Goal: Task Accomplishment & Management: Complete application form

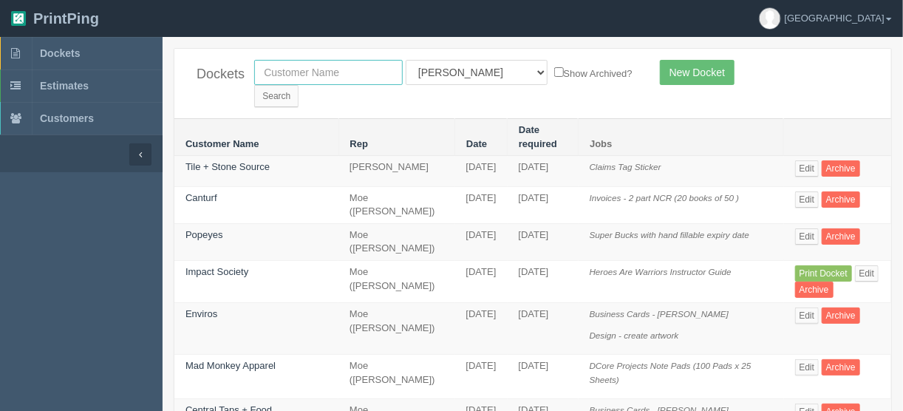
click at [328, 73] on input "text" at bounding box center [328, 72] width 149 height 25
type input "spud"
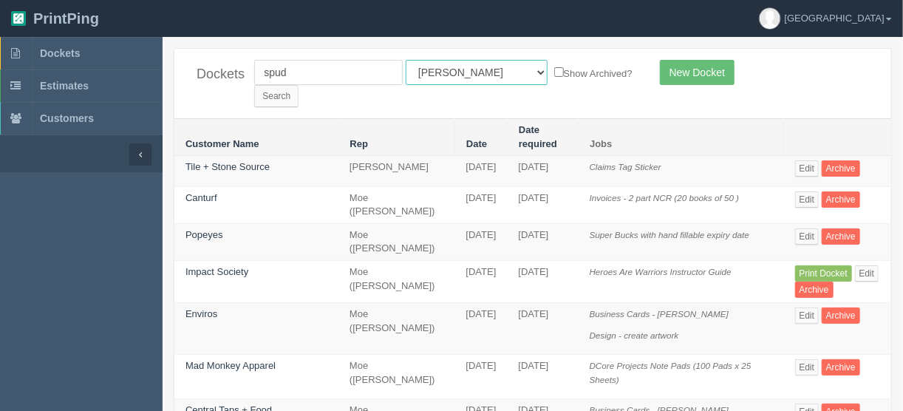
click at [468, 70] on select "All Users Ali Ali Test 1 Aly Amy Ankit Arif Brandon Dan France Greg Jim Mark Ma…" at bounding box center [477, 72] width 142 height 25
select select
click at [406, 60] on select "All Users Ali Ali Test 1 Aly Amy Ankit Arif Brandon Dan France Greg Jim Mark Ma…" at bounding box center [477, 72] width 142 height 25
click at [299, 85] on input "Search" at bounding box center [276, 96] width 44 height 22
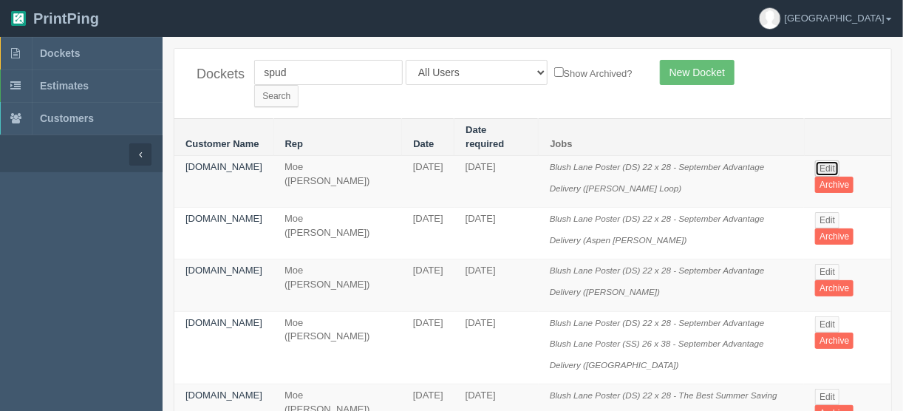
click at [829, 160] on link "Edit" at bounding box center [827, 168] width 24 height 16
click at [828, 160] on link "Edit" at bounding box center [827, 168] width 24 height 16
click at [824, 212] on link "Edit" at bounding box center [827, 220] width 24 height 16
click at [826, 160] on link "Edit" at bounding box center [827, 168] width 24 height 16
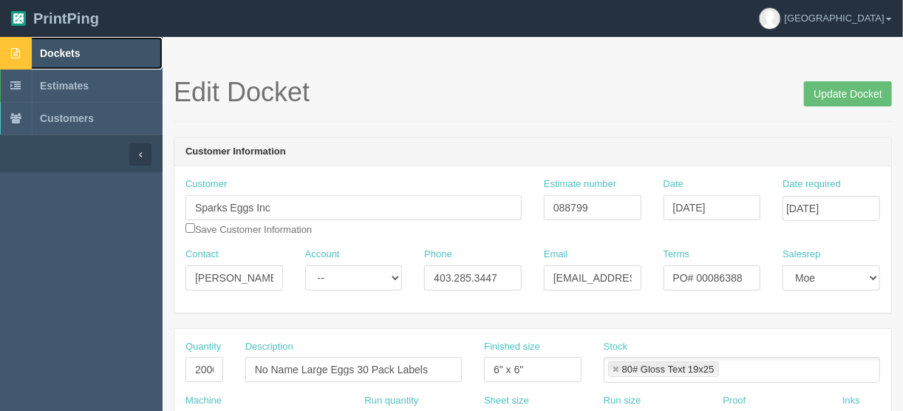
click at [64, 47] on span "Dockets" at bounding box center [60, 53] width 40 height 12
click at [69, 55] on span "Dockets" at bounding box center [60, 53] width 40 height 12
click at [60, 50] on span "Dockets" at bounding box center [60, 53] width 40 height 12
click at [64, 48] on span "Dockets" at bounding box center [60, 53] width 40 height 12
click at [68, 52] on span "Dockets" at bounding box center [60, 53] width 40 height 12
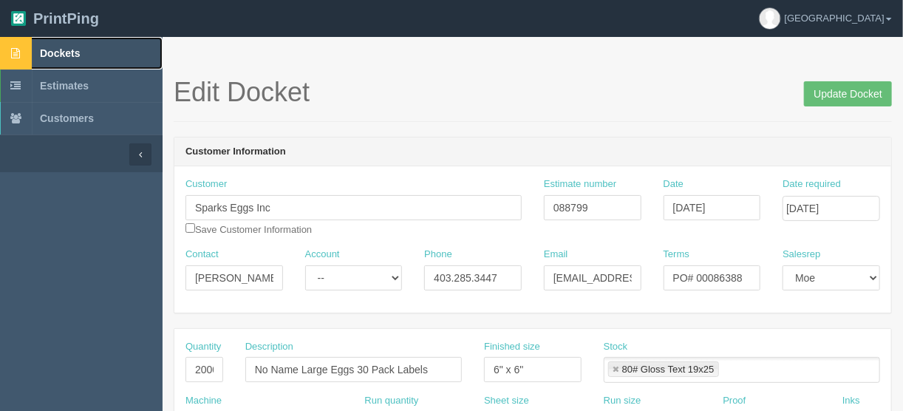
click at [64, 53] on span "Dockets" at bounding box center [60, 53] width 40 height 12
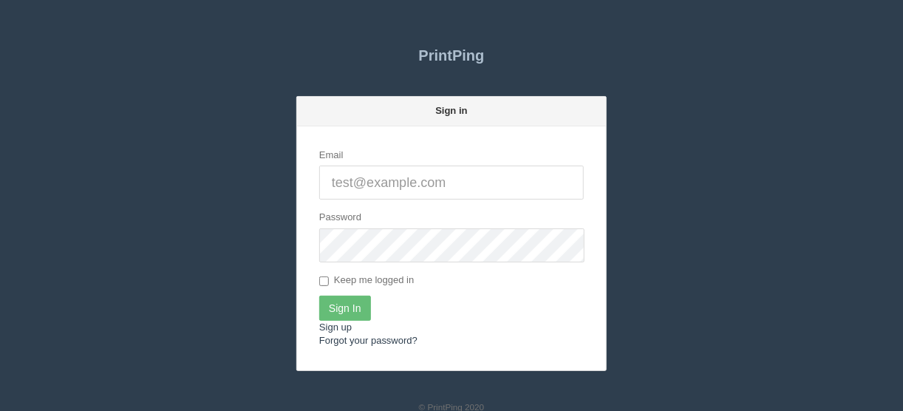
click at [367, 178] on input "Email" at bounding box center [451, 183] width 265 height 34
type input "[EMAIL_ADDRESS][DOMAIN_NAME]"
click at [354, 305] on input "Sign In" at bounding box center [345, 308] width 52 height 25
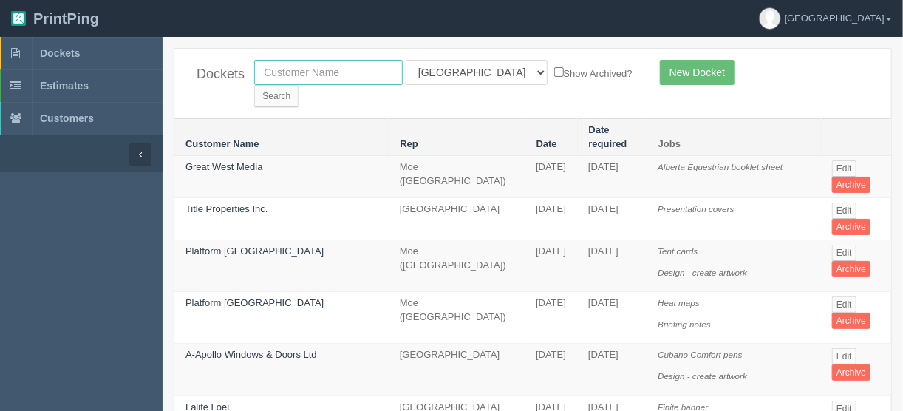
click at [310, 68] on input "text" at bounding box center [328, 72] width 149 height 25
type input "spud"
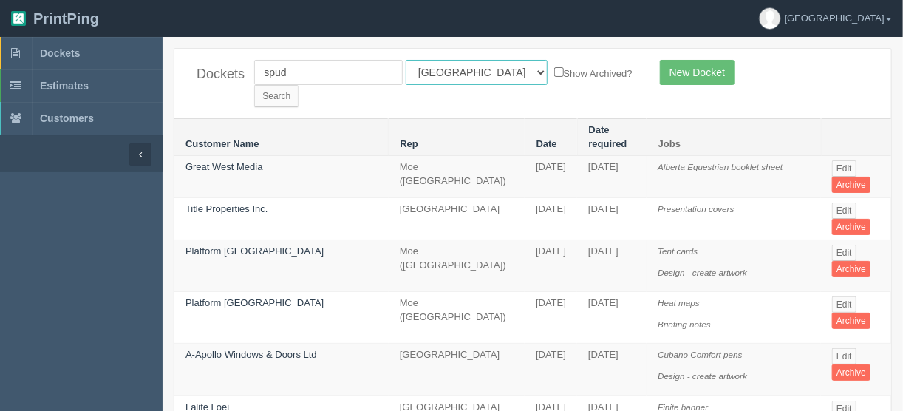
click at [471, 74] on select "All Users Ali Ali Test 1 Aly Amy Ankit Arif Brandon Dan France Greg Jim Mark Ma…" at bounding box center [477, 72] width 142 height 25
select select
click at [406, 60] on select "All Users Ali Ali Test 1 Aly Amy Ankit Arif Brandon Dan France Greg Jim Mark Ma…" at bounding box center [477, 72] width 142 height 25
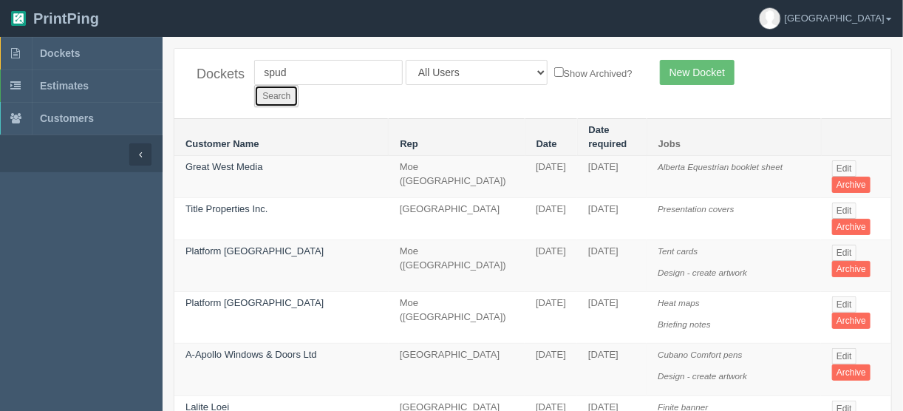
click at [299, 85] on input "Search" at bounding box center [276, 96] width 44 height 22
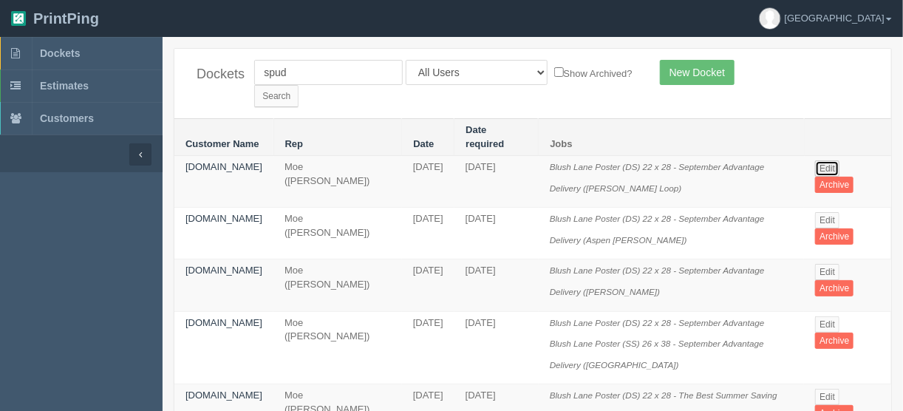
click at [828, 160] on link "Edit" at bounding box center [827, 168] width 24 height 16
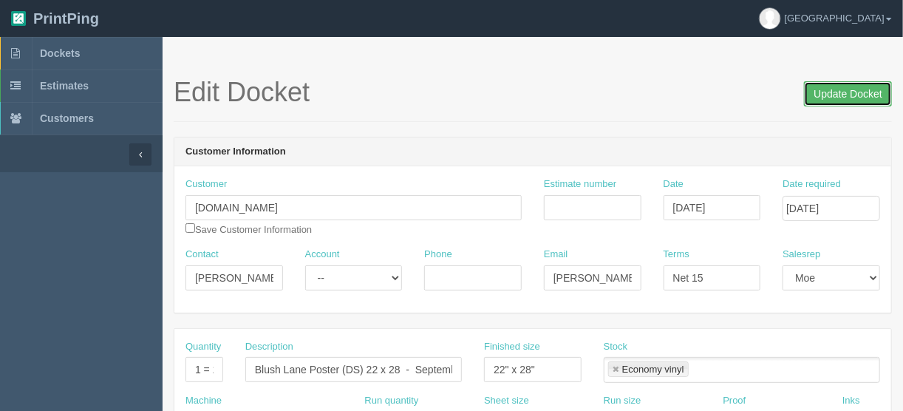
click at [833, 95] on input "Update Docket" at bounding box center [848, 93] width 88 height 25
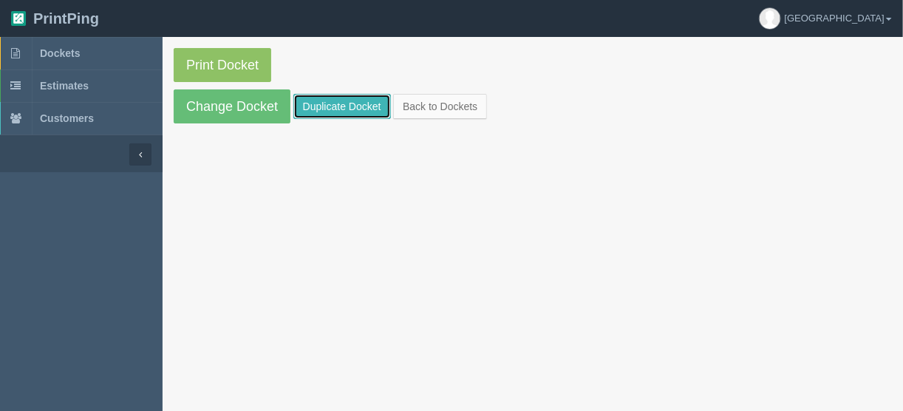
click at [322, 104] on link "Duplicate Docket" at bounding box center [342, 106] width 98 height 25
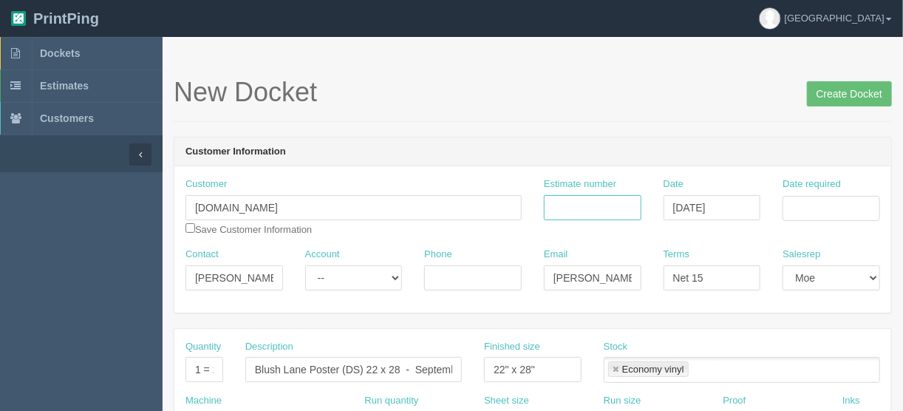
drag, startPoint x: 573, startPoint y: 205, endPoint x: 598, endPoint y: 205, distance: 24.4
click at [573, 205] on input "Estimate number" at bounding box center [593, 207] width 98 height 25
type input "092300"
drag, startPoint x: 274, startPoint y: 273, endPoint x: 172, endPoint y: 261, distance: 102.7
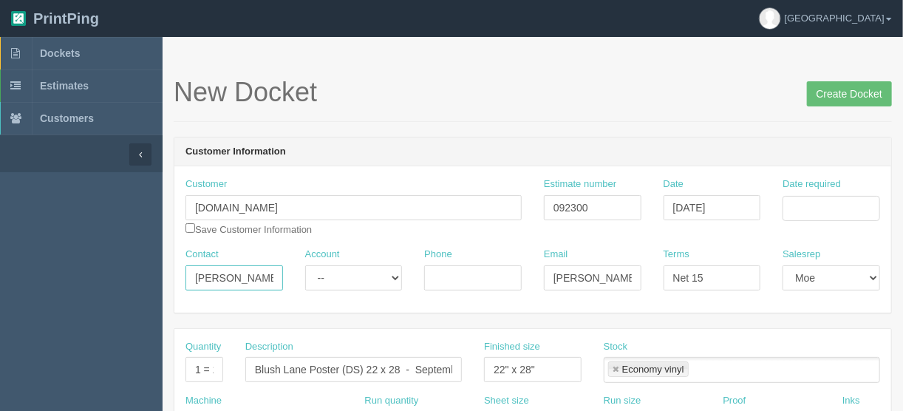
paste input "Mary McKeown <Mary.McKeown@Spud.ca>"
drag, startPoint x: 200, startPoint y: 276, endPoint x: 350, endPoint y: 278, distance: 150.8
click at [350, 278] on div "Contact Mary McKeown <Mary.McKeown@Spud.ca Account -- Existing Client Allrush C…" at bounding box center [532, 275] width 717 height 54
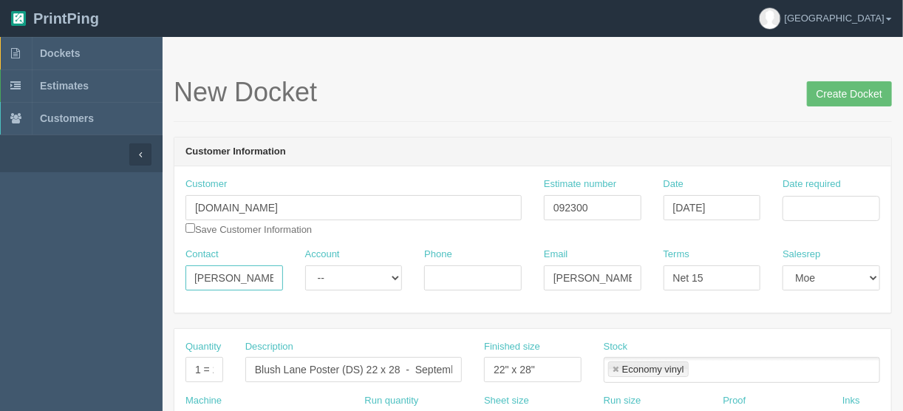
type input "Mary McKeown <"
drag, startPoint x: 548, startPoint y: 274, endPoint x: 656, endPoint y: 280, distance: 108.8
click at [656, 280] on div "Contact Mary McKeown < Account -- Existing Client Allrush Client Rep Client Pho…" at bounding box center [532, 275] width 717 height 54
paste input "Mary.McKeown"
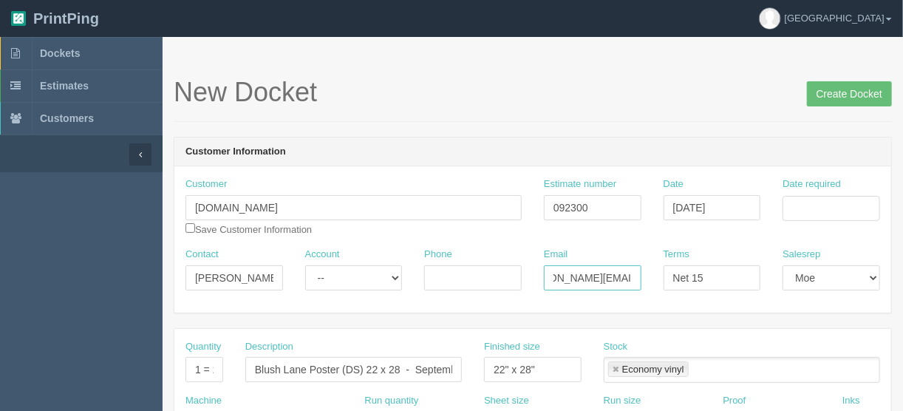
scroll to position [0, 40]
type input "[PERSON_NAME][EMAIL_ADDRESS][PERSON_NAME][DOMAIN_NAME]"
click at [264, 276] on input "Mary McKeown <" at bounding box center [234, 277] width 98 height 25
type input "[PERSON_NAME]"
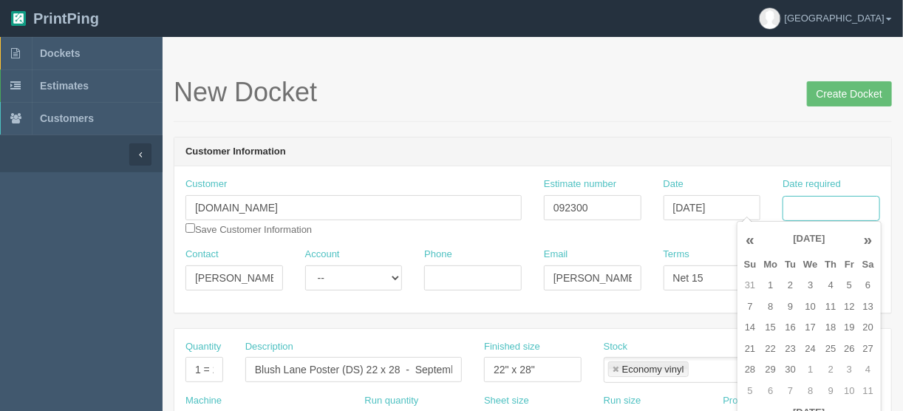
drag, startPoint x: 835, startPoint y: 205, endPoint x: 852, endPoint y: 205, distance: 17.0
click at [845, 205] on input "Date required" at bounding box center [832, 208] width 98 height 25
click at [789, 285] on td "2" at bounding box center [790, 285] width 18 height 21
drag, startPoint x: 845, startPoint y: 286, endPoint x: 810, endPoint y: 239, distance: 59.1
click at [846, 285] on td "5" at bounding box center [849, 285] width 18 height 21
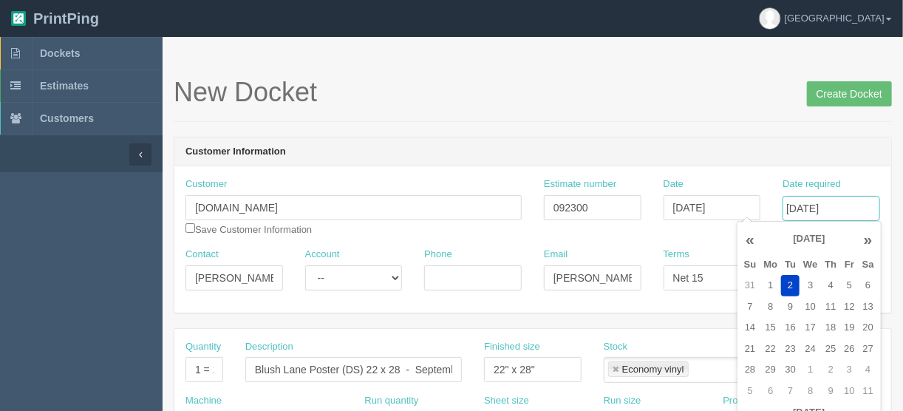
type input "[DATE]"
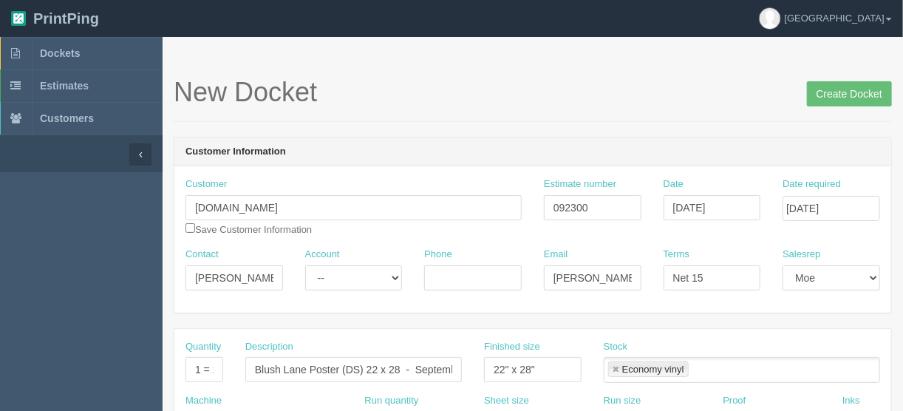
drag, startPoint x: 674, startPoint y: 141, endPoint x: 649, endPoint y: 140, distance: 25.2
click at [673, 141] on header "Customer Information" at bounding box center [532, 152] width 717 height 30
drag, startPoint x: 416, startPoint y: 366, endPoint x: 552, endPoint y: 374, distance: 136.2
click at [508, 370] on div "Quantity 1 = 2 prints Description Blush Lane Poster (DS) 22 x 28 - September Ad…" at bounding box center [532, 367] width 717 height 54
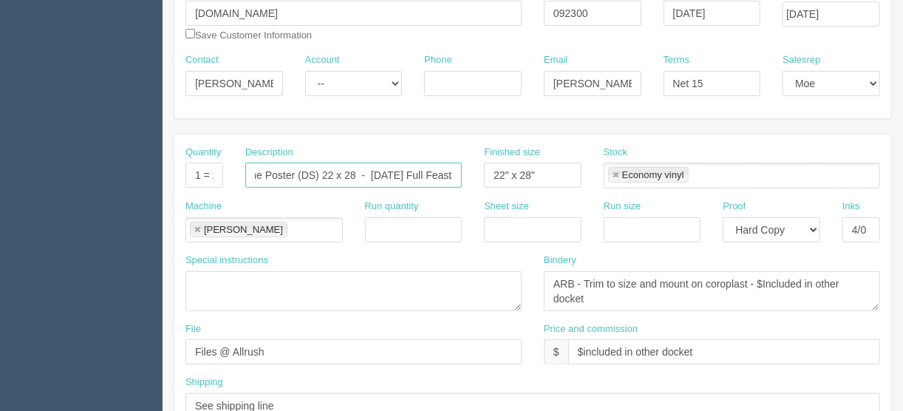
scroll to position [236, 0]
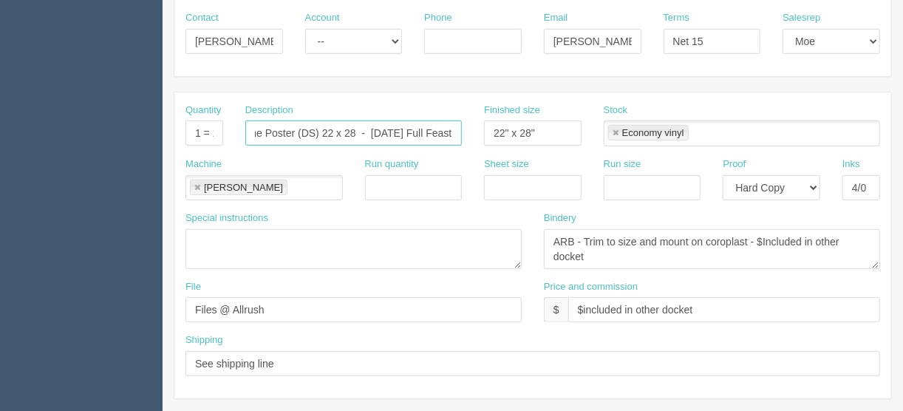
type input "Blush Lane Poster (DS) 22 x 28 - Thanksgiving Full Feast"
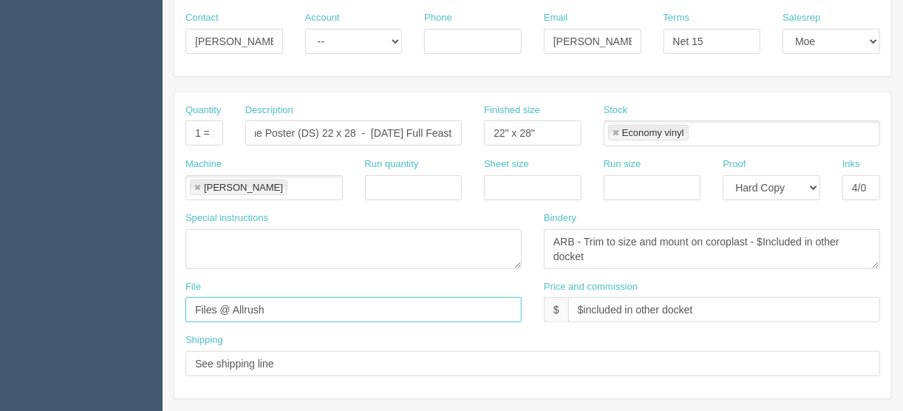
scroll to position [0, 0]
drag, startPoint x: 280, startPoint y: 305, endPoint x: 10, endPoint y: 305, distance: 270.5
type input "[EMAIL_ADDRESS][DOMAIN_NAME]"
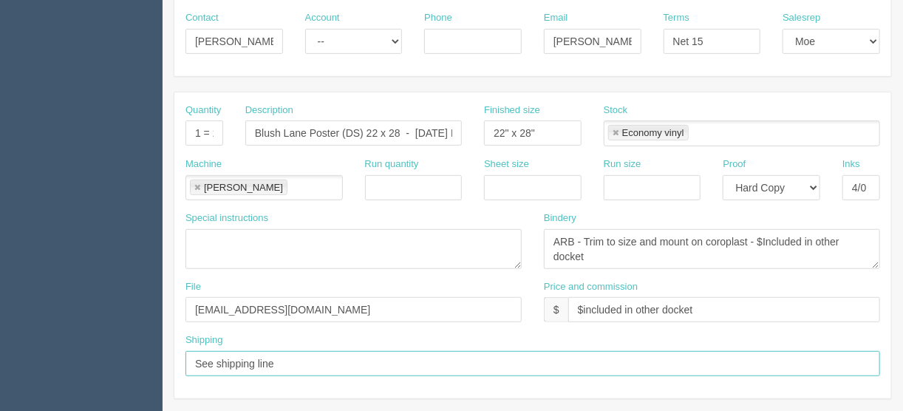
click at [300, 361] on input "See shipping line" at bounding box center [532, 363] width 695 height 25
type input "See shipping line below"
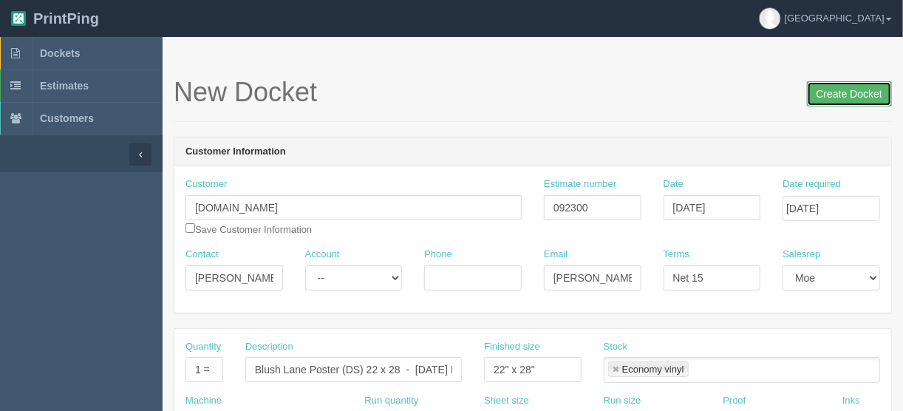
click at [839, 92] on input "Create Docket" at bounding box center [849, 93] width 85 height 25
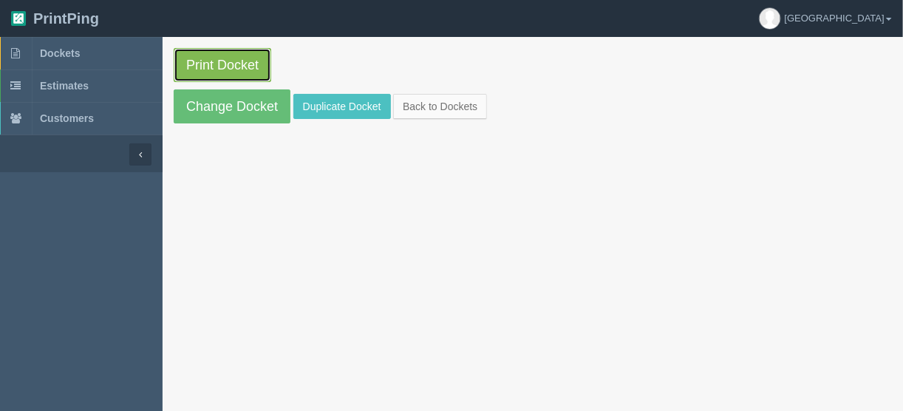
click at [214, 64] on link "Print Docket" at bounding box center [223, 65] width 98 height 34
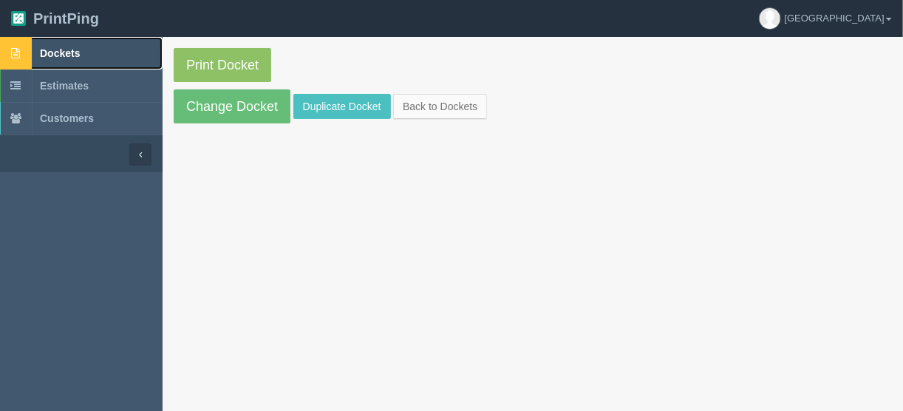
click at [67, 51] on span "Dockets" at bounding box center [60, 53] width 40 height 12
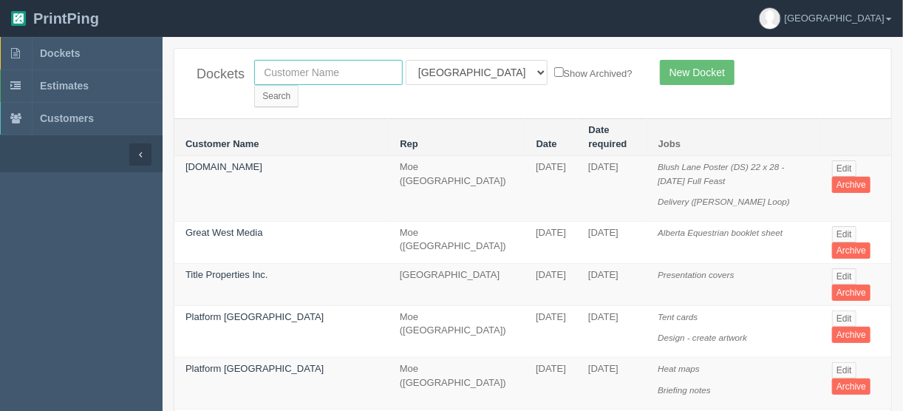
click at [362, 69] on input "text" at bounding box center [328, 72] width 149 height 25
type input "spud"
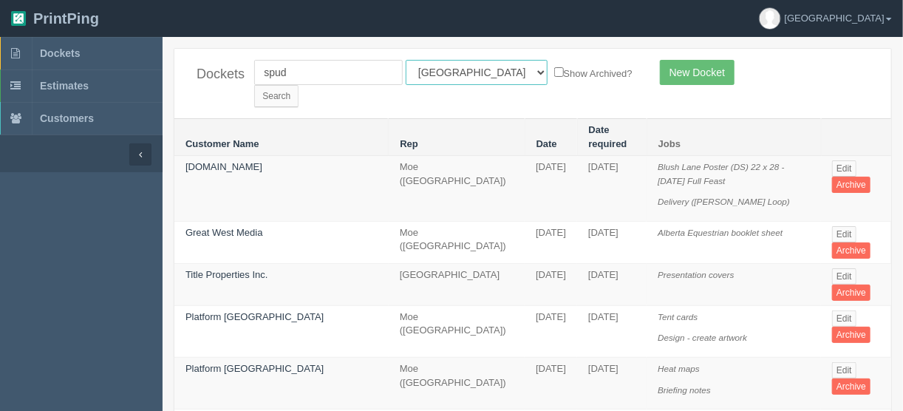
click at [471, 73] on select "All Users Ali Ali Test 1 Aly Amy Ankit Arif Brandon Dan France Greg Jim Mark Ma…" at bounding box center [477, 72] width 142 height 25
select select
click at [406, 60] on select "All Users Ali Ali Test 1 Aly Amy Ankit Arif Brandon Dan France Greg Jim Mark Ma…" at bounding box center [477, 72] width 142 height 25
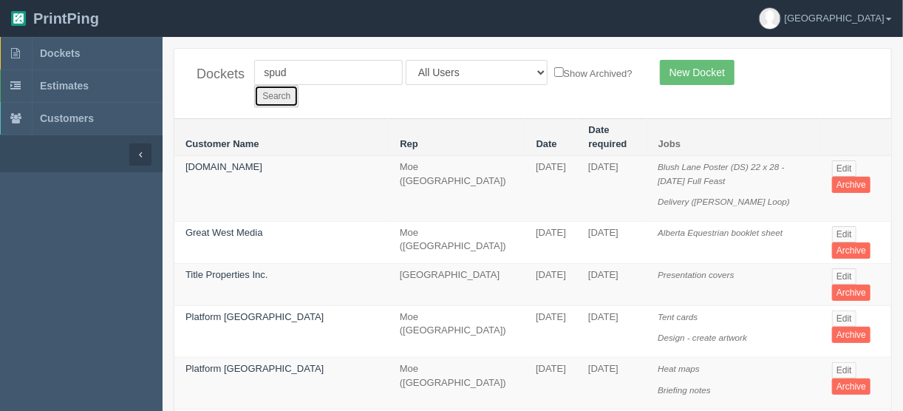
click at [299, 85] on input "Search" at bounding box center [276, 96] width 44 height 22
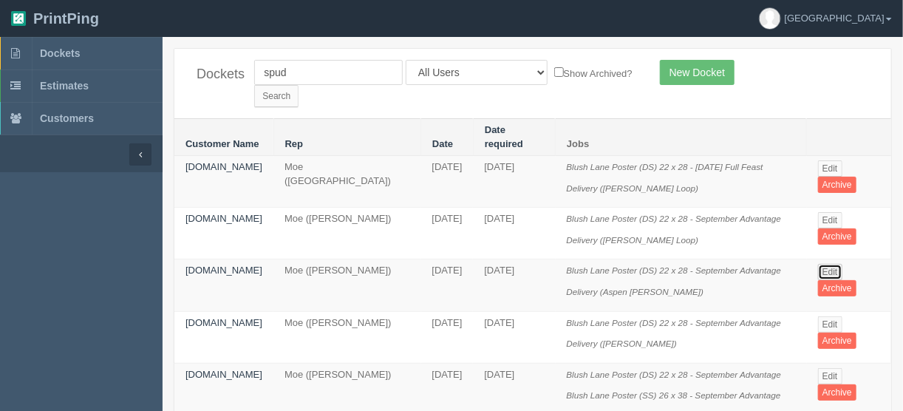
click at [830, 264] on link "Edit" at bounding box center [830, 272] width 24 height 16
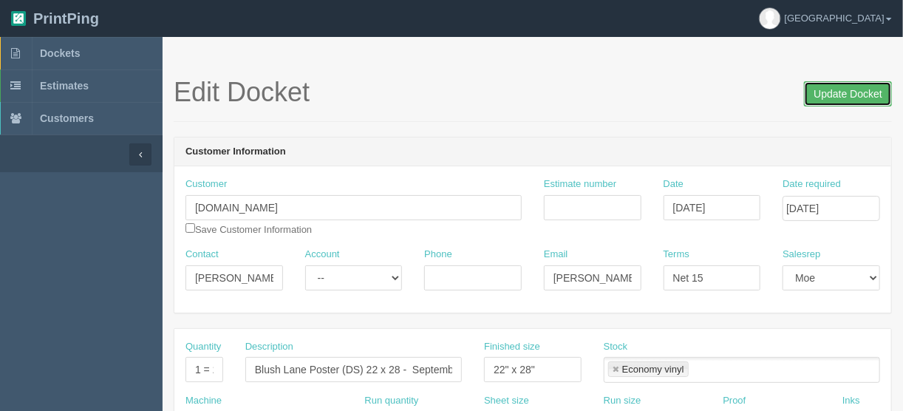
click at [838, 94] on input "Update Docket" at bounding box center [848, 93] width 88 height 25
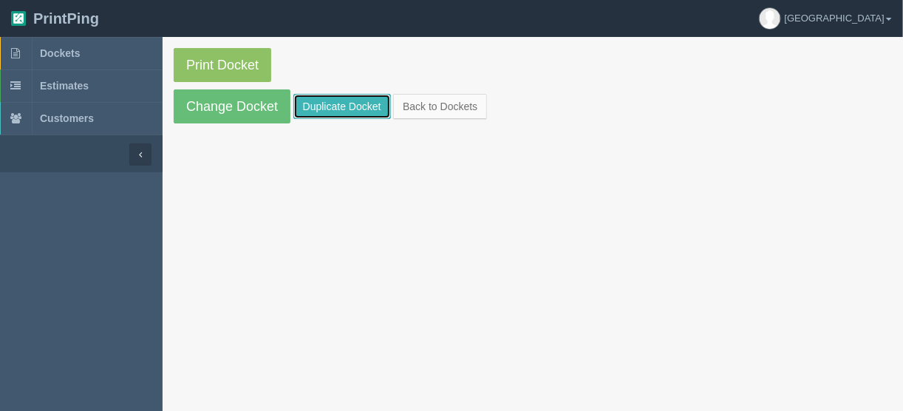
click at [336, 100] on link "Duplicate Docket" at bounding box center [342, 106] width 98 height 25
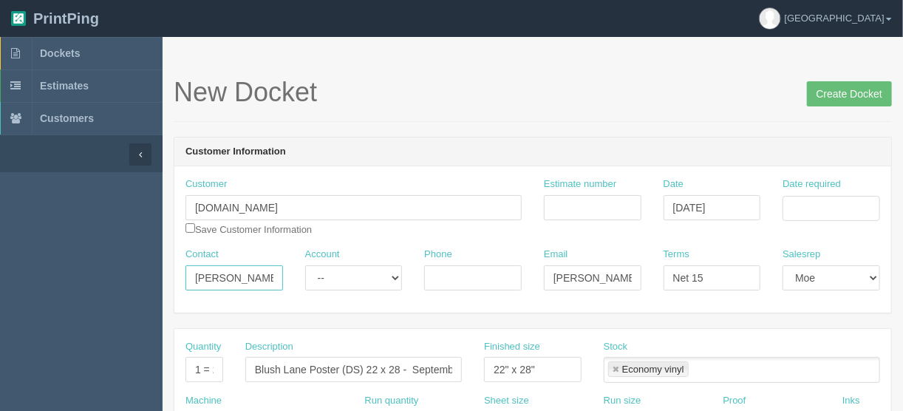
drag, startPoint x: 268, startPoint y: 277, endPoint x: 85, endPoint y: 276, distance: 182.5
paste input "[PERSON_NAME][EMAIL_ADDRESS][PERSON_NAME][DOMAIN_NAME]"
drag, startPoint x: 193, startPoint y: 279, endPoint x: 296, endPoint y: 274, distance: 103.6
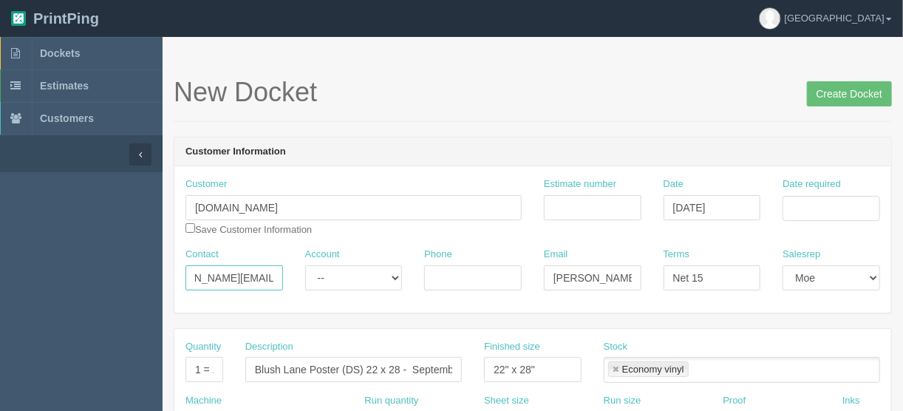
click at [296, 274] on div "Contact [PERSON_NAME][EMAIL_ADDRESS][PERSON_NAME][DOMAIN_NAME] Account -- Exist…" at bounding box center [532, 275] width 717 height 54
type input "[PERSON_NAME][EMAIL_ADDRESS][PERSON_NAME][DOMAIN_NAME]"
drag, startPoint x: 551, startPoint y: 274, endPoint x: 663, endPoint y: 274, distance: 112.3
click at [670, 276] on div "Contact [PERSON_NAME][EMAIL_ADDRESS][PERSON_NAME][DOMAIN_NAME] Account -- Exist…" at bounding box center [532, 275] width 717 height 54
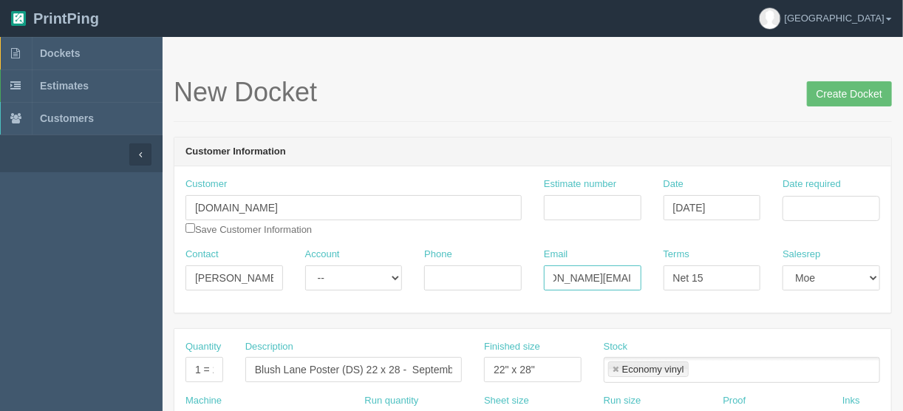
paste input "[PERSON_NAME].[PERSON_NAME]"
type input "[PERSON_NAME][EMAIL_ADDRESS][PERSON_NAME][DOMAIN_NAME]"
drag, startPoint x: 265, startPoint y: 276, endPoint x: 329, endPoint y: 286, distance: 64.4
click at [328, 283] on div "Contact [PERSON_NAME][EMAIL_ADDRESS][PERSON_NAME][DOMAIN_NAME] Account -- Exist…" at bounding box center [532, 275] width 717 height 54
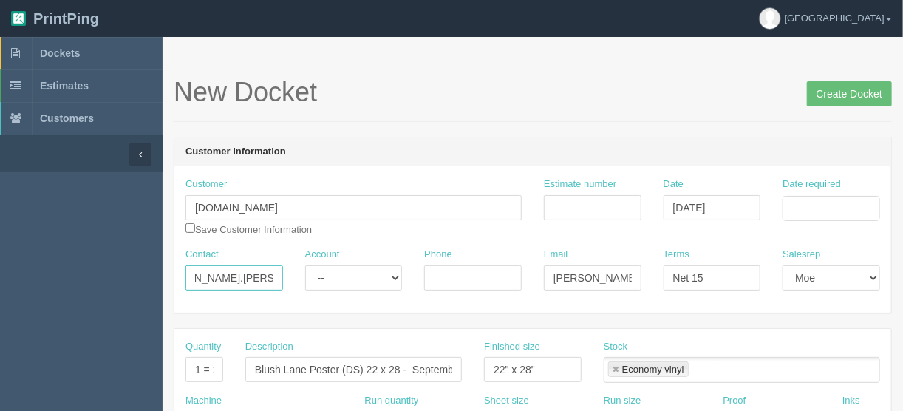
scroll to position [0, 0]
click at [219, 276] on input "[PERSON_NAME].[PERSON_NAME]" at bounding box center [234, 277] width 98 height 25
type input "[PERSON_NAME]"
click at [559, 195] on input "Estimate number" at bounding box center [593, 207] width 98 height 25
type input "092300"
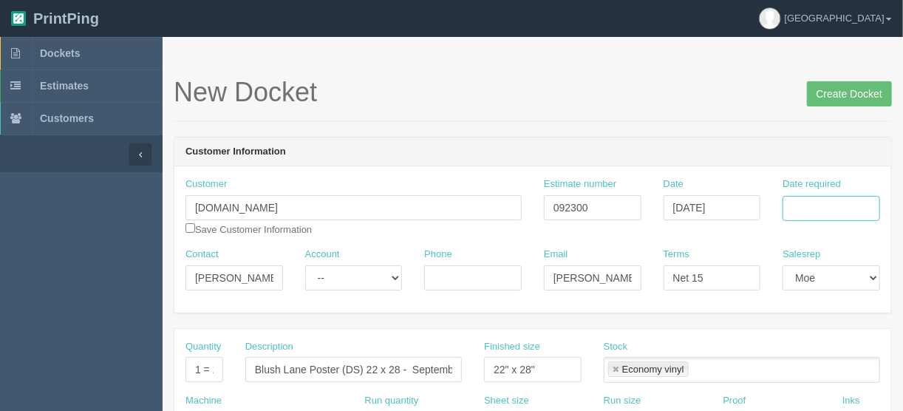
click at [810, 202] on input "Date required" at bounding box center [832, 208] width 98 height 25
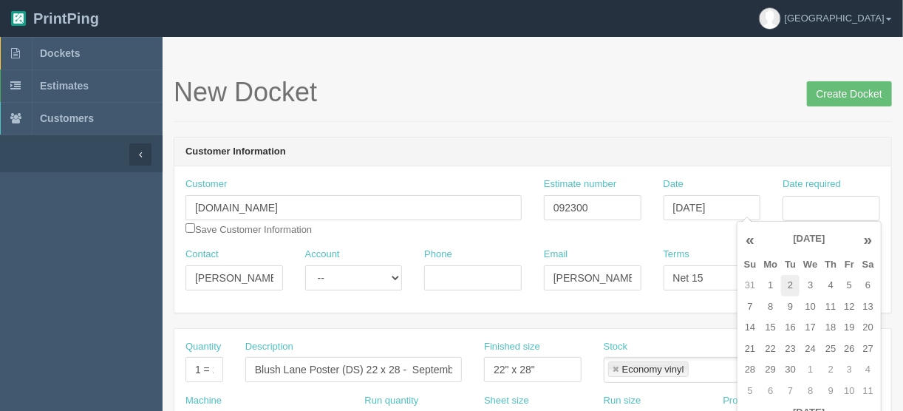
click at [791, 285] on td "2" at bounding box center [790, 285] width 18 height 21
click at [849, 282] on td "5" at bounding box center [849, 285] width 18 height 21
type input "[DATE]"
click at [616, 137] on header "Customer Information" at bounding box center [532, 152] width 717 height 30
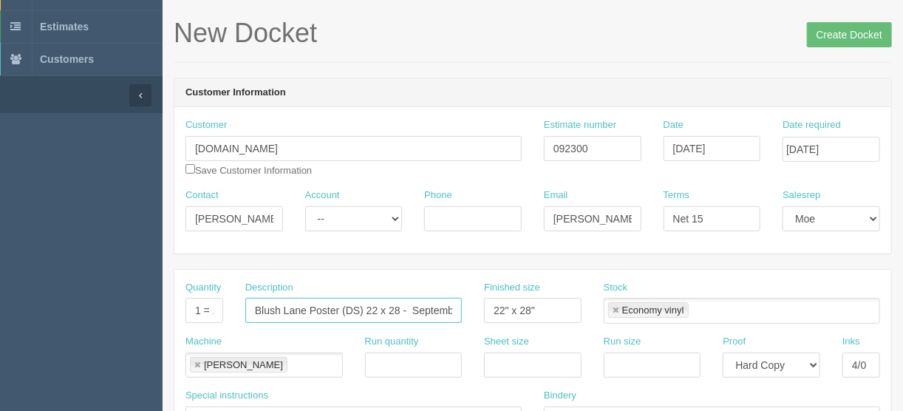
scroll to position [0, 61]
drag, startPoint x: 412, startPoint y: 308, endPoint x: 605, endPoint y: 272, distance: 197.0
click at [512, 312] on div "Quantity 1 = 2 prints Description Blush Lane Poster (DS) 22 x 28 - September Ad…" at bounding box center [532, 308] width 717 height 54
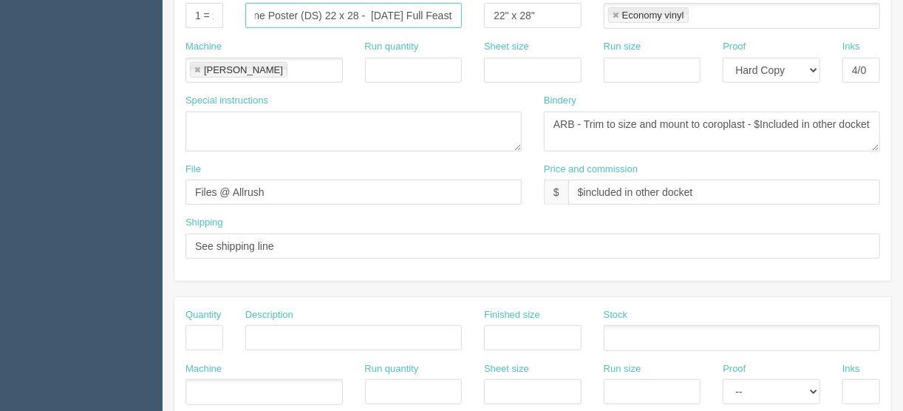
scroll to position [355, 0]
type input "Blush Lane Poster (DS) 22 x 28 - [DATE] Full Feast"
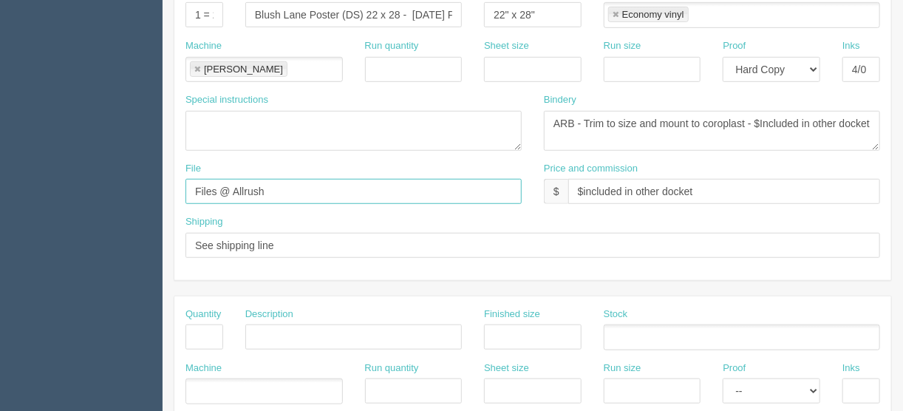
drag, startPoint x: 296, startPoint y: 190, endPoint x: 56, endPoint y: 212, distance: 240.5
click at [56, 212] on section "Dockets Estimates Customers" at bounding box center [451, 334] width 903 height 1305
type input "[EMAIL_ADDRESS][DOMAIN_NAME]"
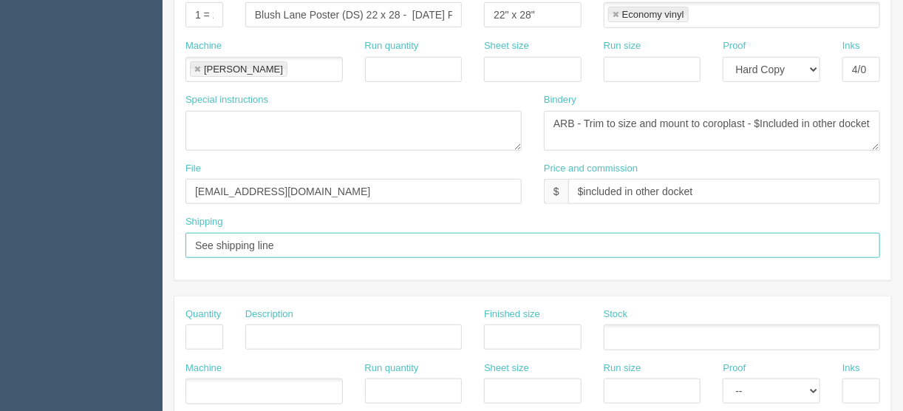
click at [289, 239] on input "See shipping line" at bounding box center [532, 245] width 695 height 25
type input "See shipping line below"
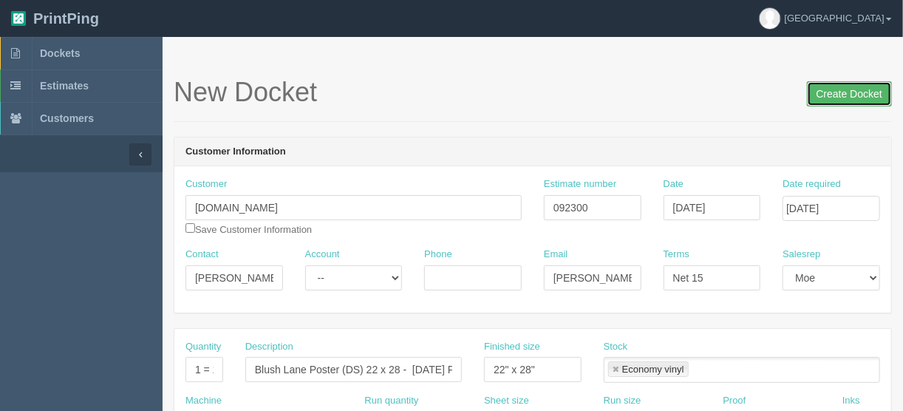
click at [843, 93] on input "Create Docket" at bounding box center [849, 93] width 85 height 25
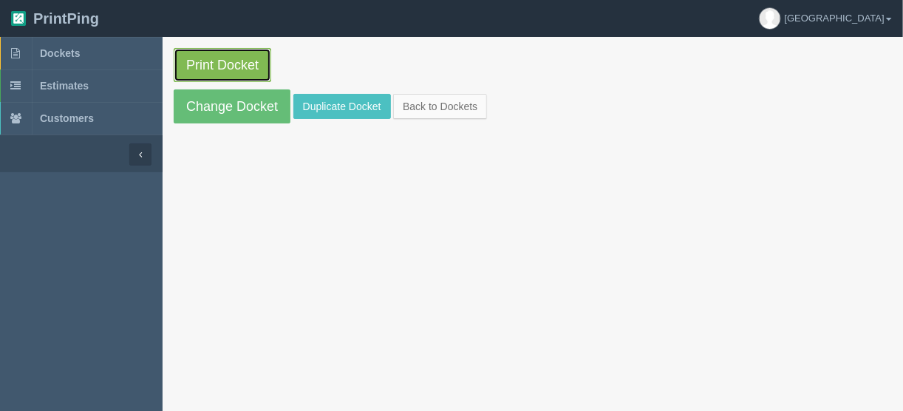
click at [217, 62] on link "Print Docket" at bounding box center [223, 65] width 98 height 34
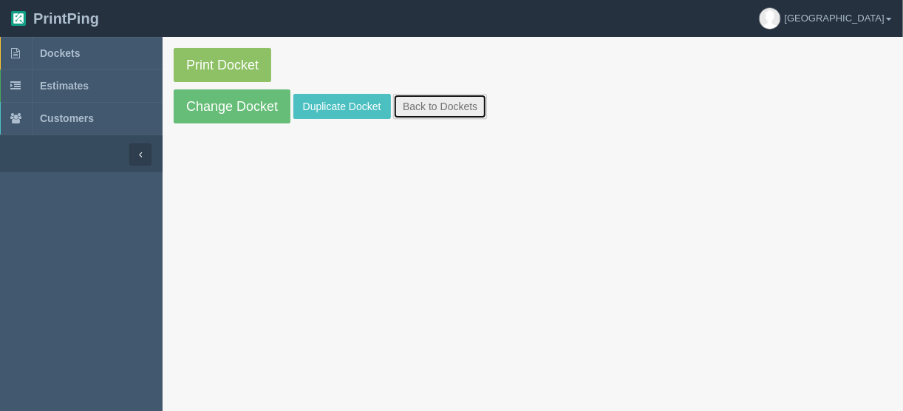
click at [441, 104] on link "Back to Dockets" at bounding box center [440, 106] width 94 height 25
click at [420, 103] on link "Back to Dockets" at bounding box center [440, 106] width 94 height 25
click at [443, 104] on link "Back to Dockets" at bounding box center [440, 106] width 94 height 25
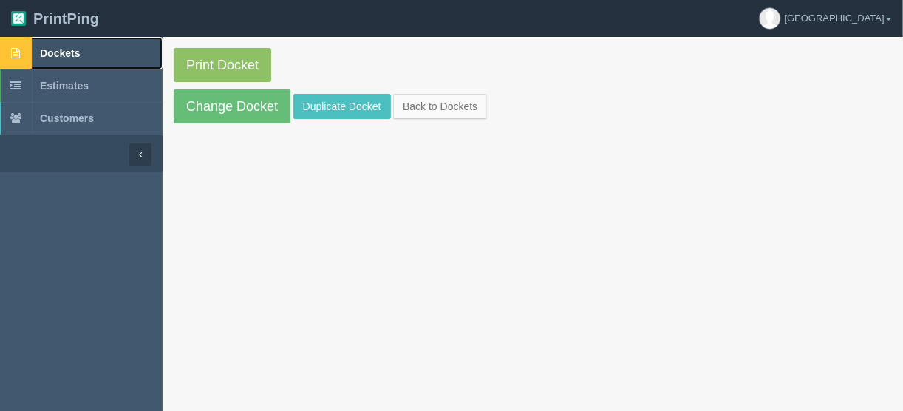
click at [61, 51] on span "Dockets" at bounding box center [60, 53] width 40 height 12
click at [60, 50] on span "Dockets" at bounding box center [60, 53] width 40 height 12
click at [58, 53] on span "Dockets" at bounding box center [60, 53] width 40 height 12
click at [49, 53] on span "Dockets" at bounding box center [60, 53] width 40 height 12
click at [47, 51] on span "Dockets" at bounding box center [60, 53] width 40 height 12
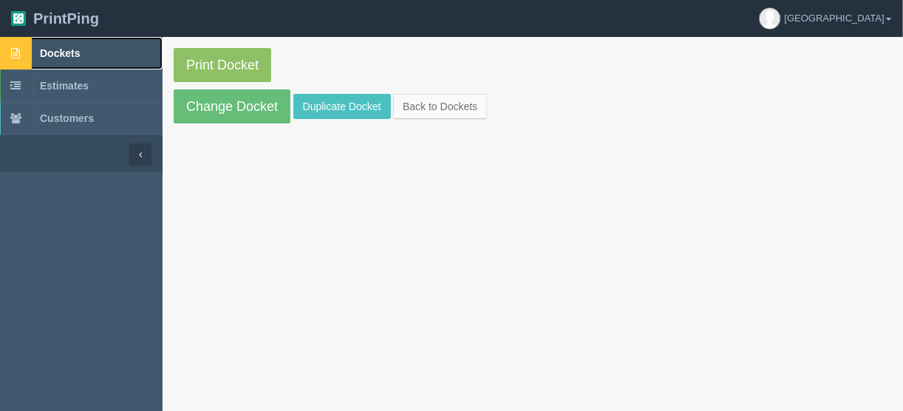
click at [59, 53] on span "Dockets" at bounding box center [60, 53] width 40 height 12
drag, startPoint x: 60, startPoint y: 52, endPoint x: 61, endPoint y: 44, distance: 8.3
click at [60, 52] on span "Dockets" at bounding box center [60, 53] width 40 height 12
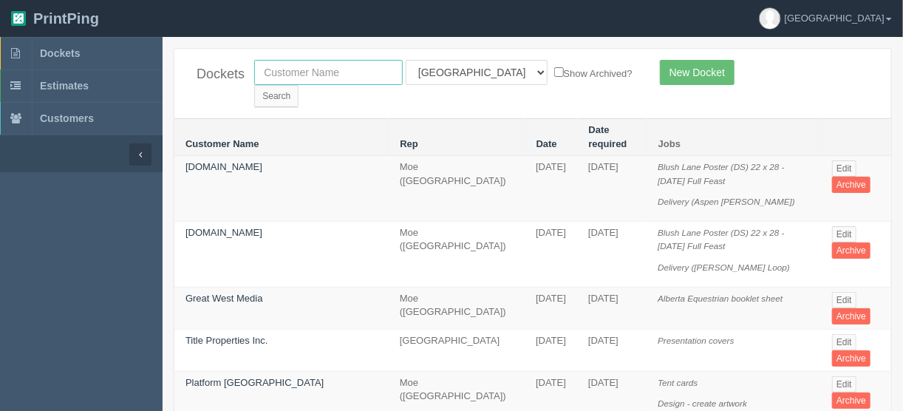
click at [286, 74] on input "text" at bounding box center [328, 72] width 149 height 25
type input "spud"
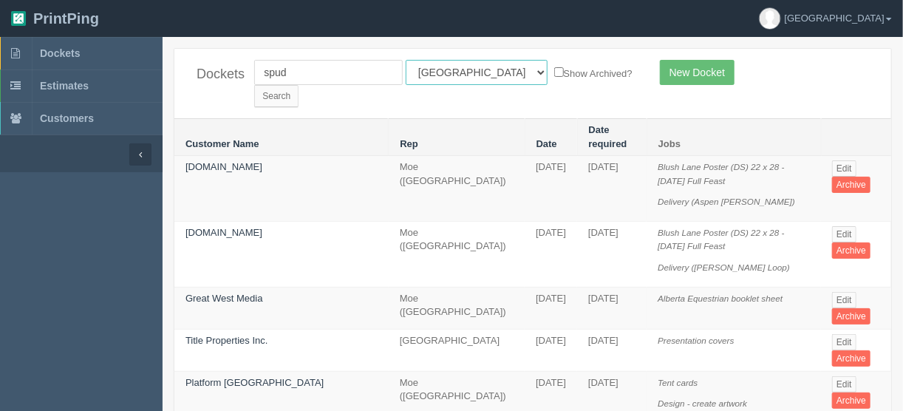
click at [471, 70] on select "All Users Ali Ali Test 1 Aly Amy Ankit Arif Brandon Dan France Greg Jim Mark Ma…" at bounding box center [477, 72] width 142 height 25
select select
click at [406, 60] on select "All Users Ali Ali Test 1 Aly Amy Ankit Arif Brandon Dan France Greg Jim Mark Ma…" at bounding box center [477, 72] width 142 height 25
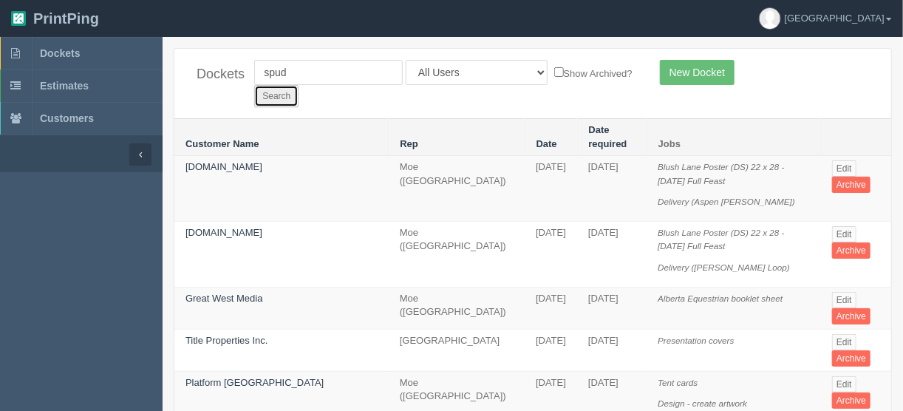
click at [299, 85] on input "Search" at bounding box center [276, 96] width 44 height 22
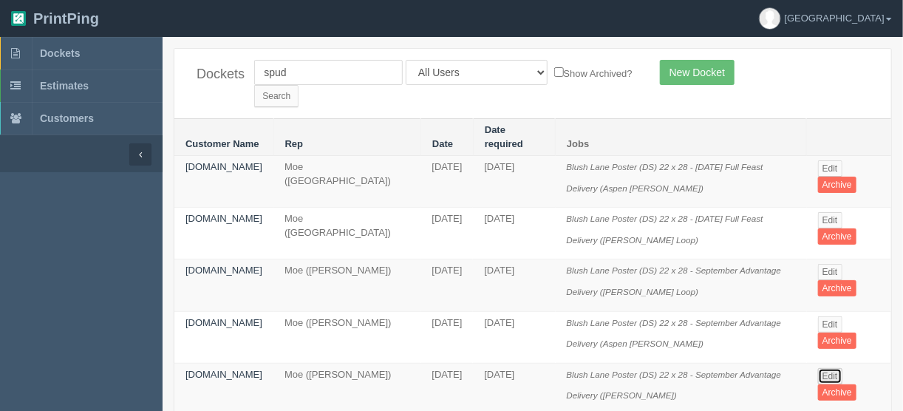
click at [830, 368] on link "Edit" at bounding box center [830, 376] width 24 height 16
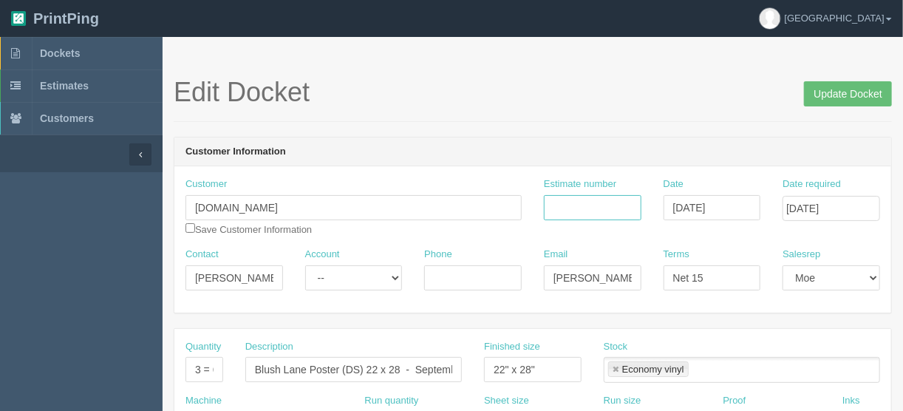
drag, startPoint x: 576, startPoint y: 208, endPoint x: 583, endPoint y: 219, distance: 13.3
click at [576, 207] on input "Estimate number" at bounding box center [593, 207] width 98 height 25
type input "092300"
drag, startPoint x: 266, startPoint y: 276, endPoint x: 73, endPoint y: 274, distance: 192.9
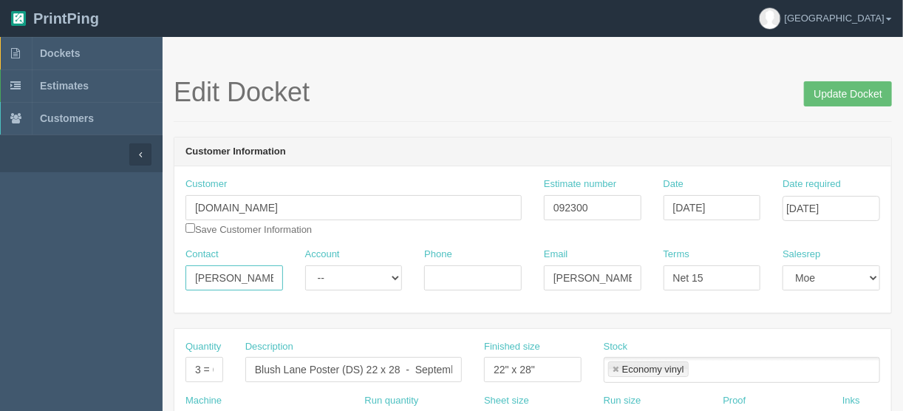
paste input "[PERSON_NAME] <[PERSON_NAME][EMAIL_ADDRESS][PERSON_NAME][DOMAIN_NAME]>"
drag, startPoint x: 211, startPoint y: 273, endPoint x: 358, endPoint y: 286, distance: 147.6
click at [358, 286] on div "Contact [PERSON_NAME] <[PERSON_NAME][EMAIL_ADDRESS][PERSON_NAME][DOMAIN_NAME] A…" at bounding box center [532, 275] width 717 height 54
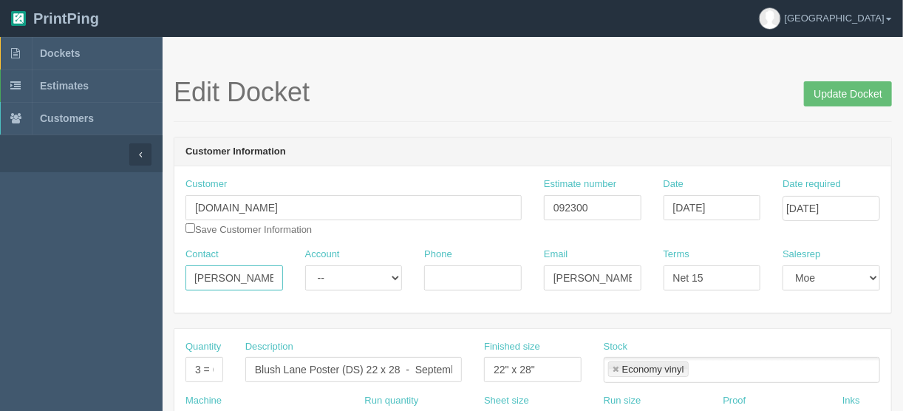
type input "[PERSON_NAME] <"
drag, startPoint x: 550, startPoint y: 271, endPoint x: 667, endPoint y: 273, distance: 117.5
click at [666, 273] on div "Contact [PERSON_NAME] < Account -- Existing Client Allrush Client Rep Client Ph…" at bounding box center [532, 275] width 717 height 54
paste input "[PERSON_NAME].[PERSON_NAME]"
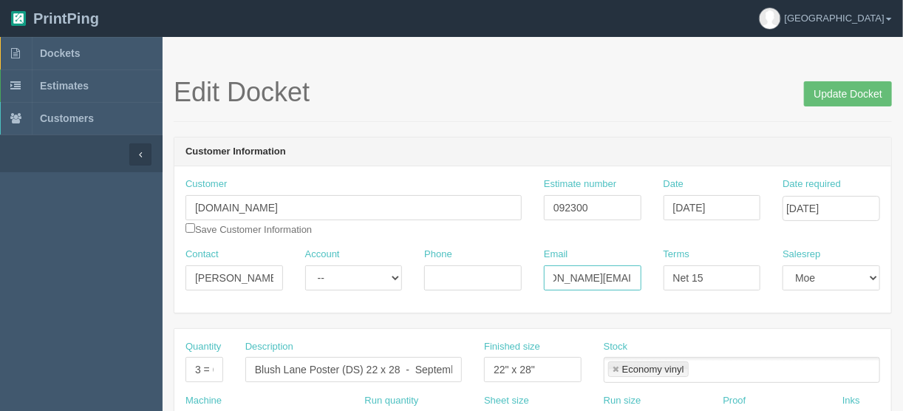
scroll to position [0, 40]
type input "[PERSON_NAME][EMAIL_ADDRESS][PERSON_NAME][DOMAIN_NAME]"
click at [273, 278] on input "[PERSON_NAME] <" at bounding box center [234, 277] width 98 height 25
click at [266, 275] on input "[PERSON_NAME] <" at bounding box center [234, 277] width 98 height 25
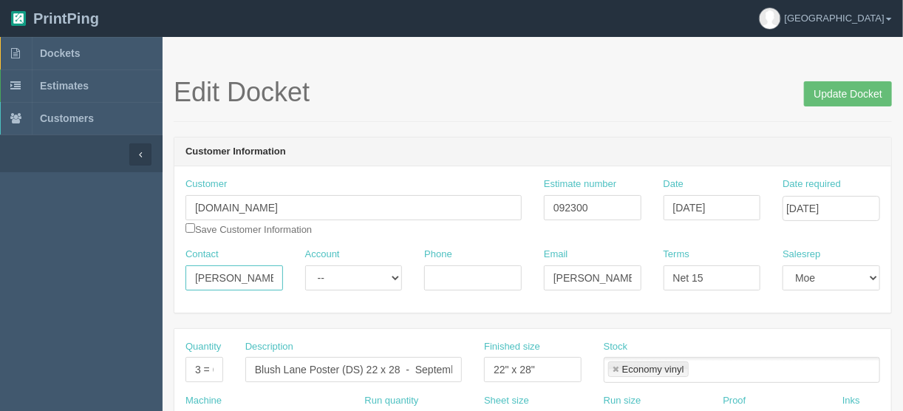
type input "[PERSON_NAME]"
drag, startPoint x: 199, startPoint y: 369, endPoint x: 160, endPoint y: 368, distance: 39.2
type input "2 = 4 prints"
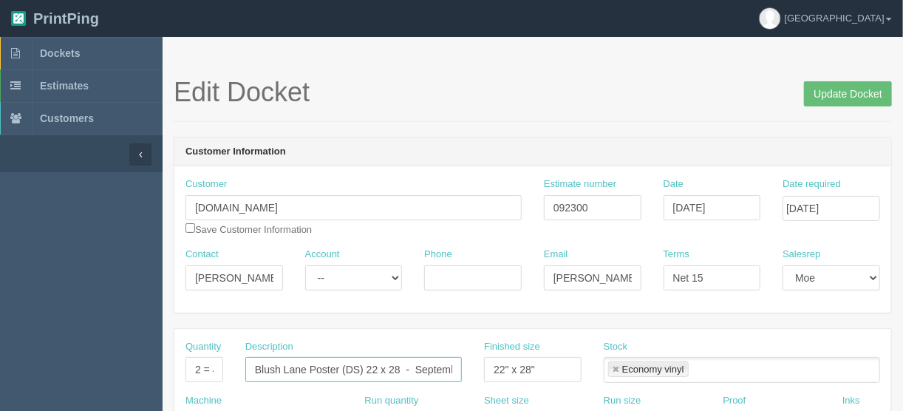
scroll to position [0, 64]
drag, startPoint x: 414, startPoint y: 364, endPoint x: 568, endPoint y: 380, distance: 154.5
click at [539, 377] on div "Quantity 2 = 4 prints Description Blush Lane Poster (DS) 22 x 28 - September Ad…" at bounding box center [532, 367] width 717 height 54
type input "Blush Lane Poster (DS) 22 x 28 - [DATE] Full Feast"
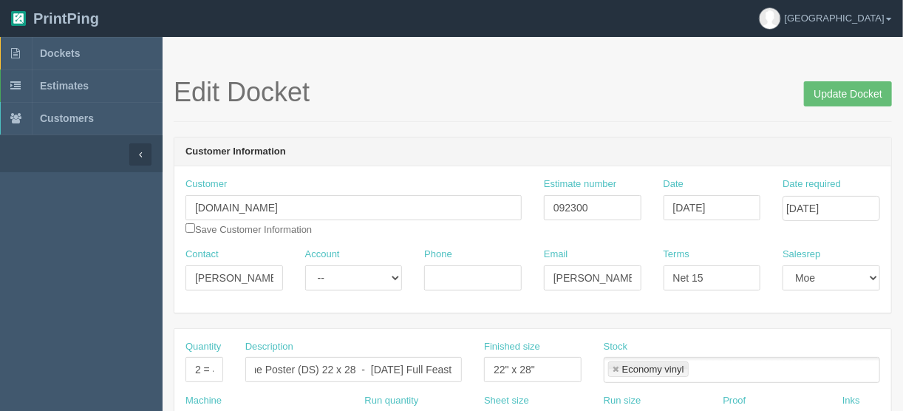
scroll to position [0, 0]
click at [551, 95] on h1 "Edit Docket Update Docket" at bounding box center [533, 93] width 718 height 30
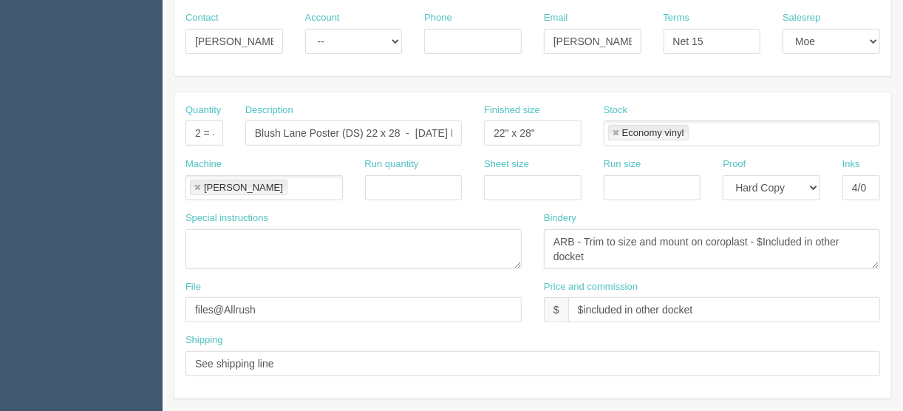
scroll to position [296, 0]
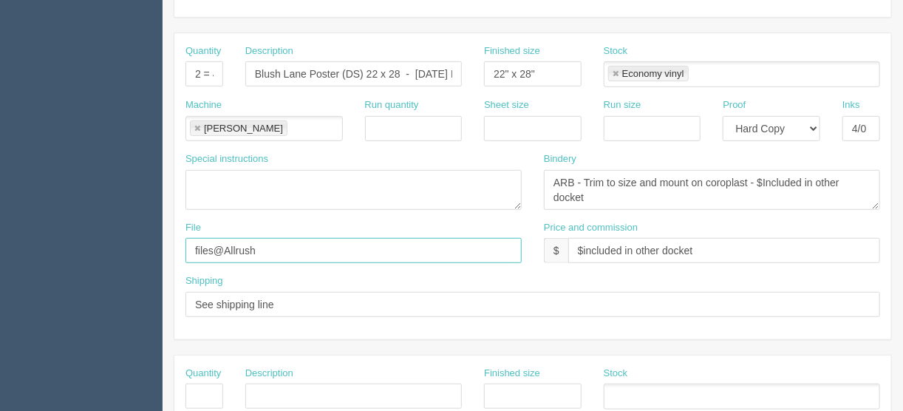
drag, startPoint x: 279, startPoint y: 244, endPoint x: 129, endPoint y: 261, distance: 151.0
click at [130, 260] on section "Dockets Estimates Customers" at bounding box center [451, 393] width 903 height 1305
type input "files@allrush.ca"
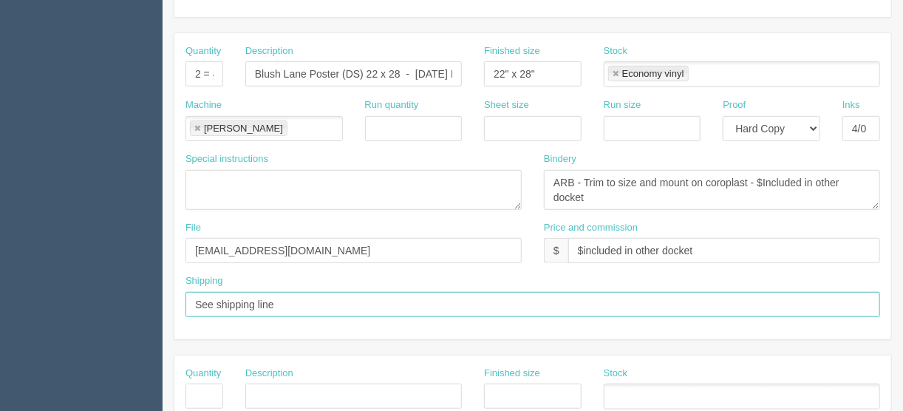
drag, startPoint x: 293, startPoint y: 297, endPoint x: 301, endPoint y: 295, distance: 7.7
click at [293, 297] on input "See shipping line" at bounding box center [532, 304] width 695 height 25
type input "See shipping line below"
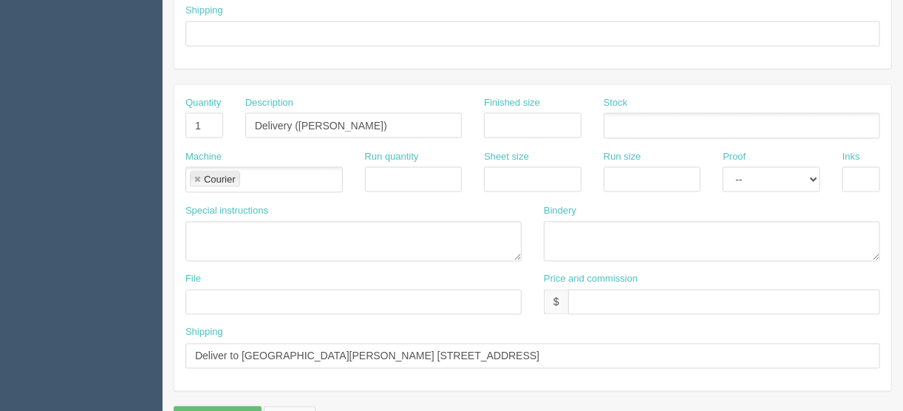
scroll to position [923, 0]
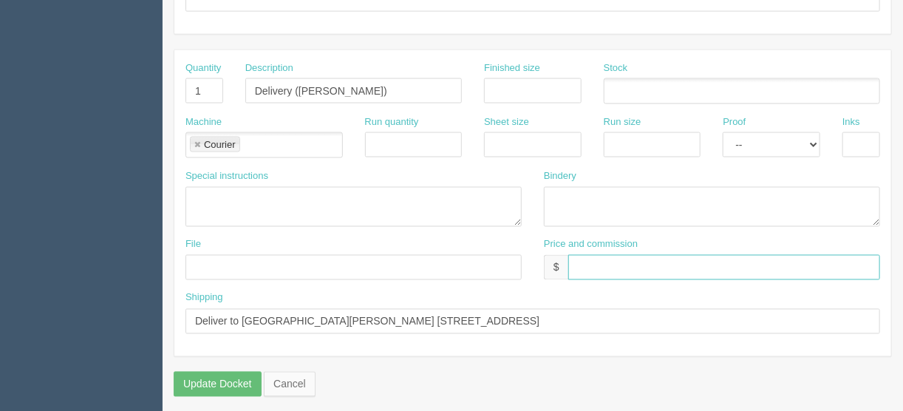
drag, startPoint x: 581, startPoint y: 259, endPoint x: 588, endPoint y: 261, distance: 7.7
click at [581, 259] on input "text" at bounding box center [724, 267] width 312 height 25
type input "$___________________________"
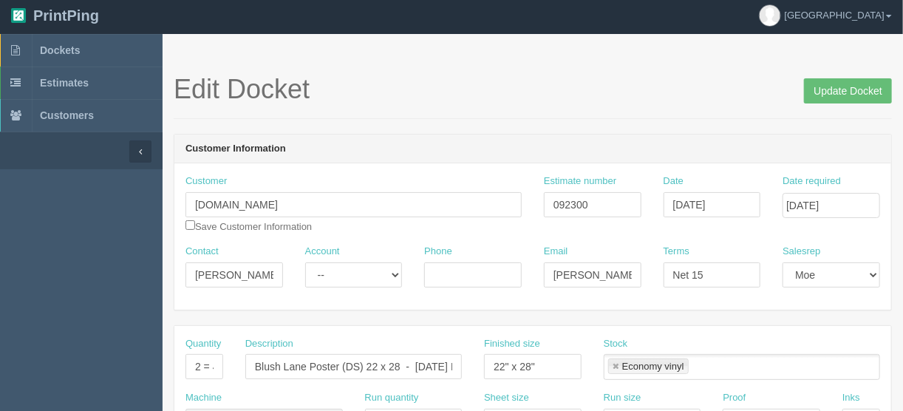
scroll to position [0, 0]
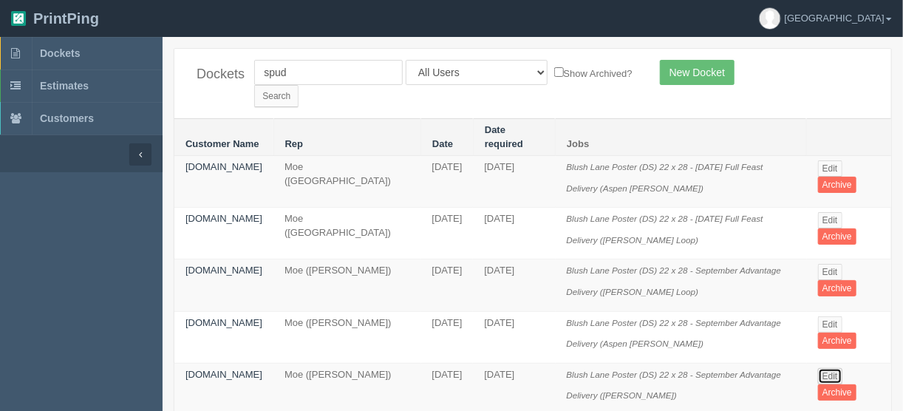
click at [831, 368] on link "Edit" at bounding box center [830, 376] width 24 height 16
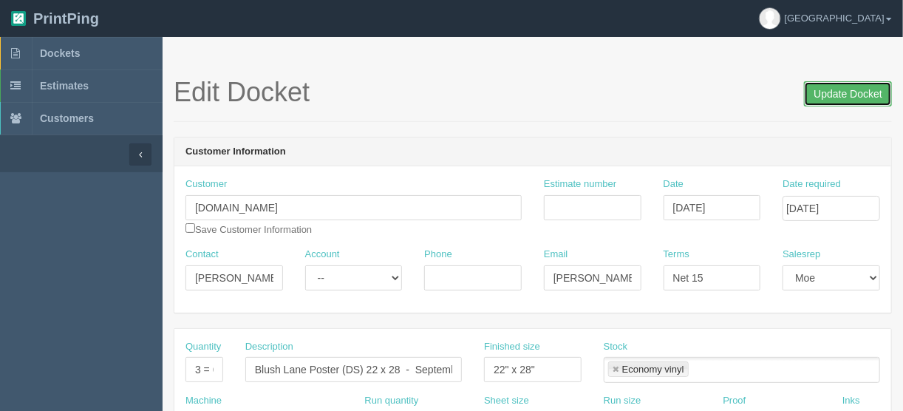
click at [828, 95] on input "Update Docket" at bounding box center [848, 93] width 88 height 25
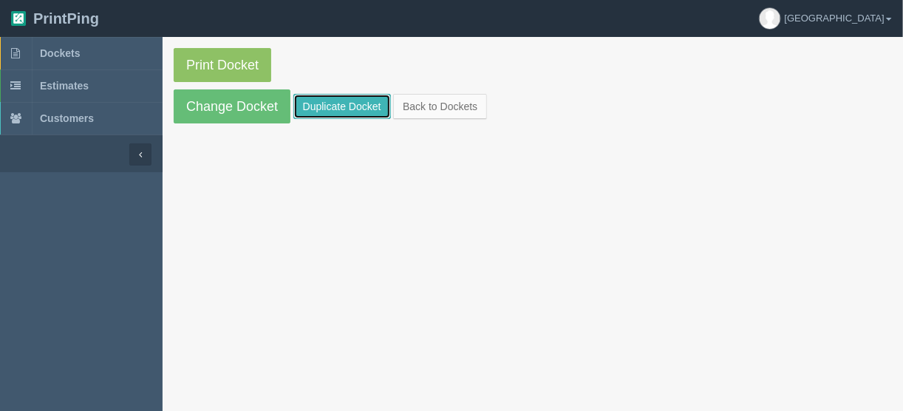
click at [324, 99] on link "Duplicate Docket" at bounding box center [342, 106] width 98 height 25
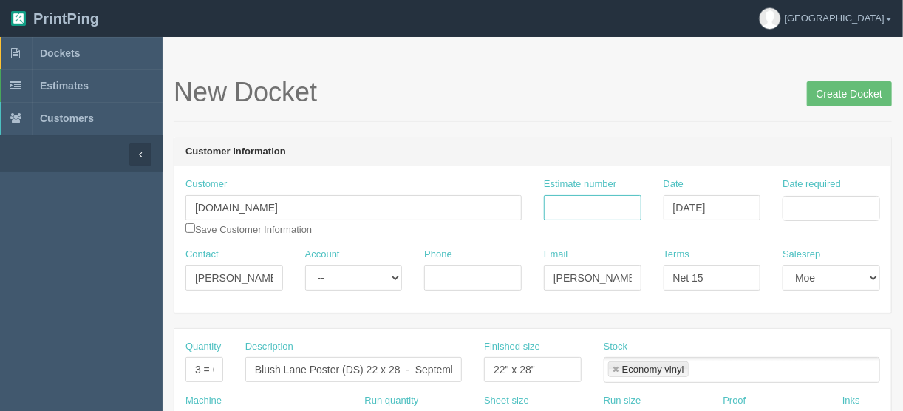
click at [585, 210] on input "Estimate number" at bounding box center [593, 207] width 98 height 25
type input "092300"
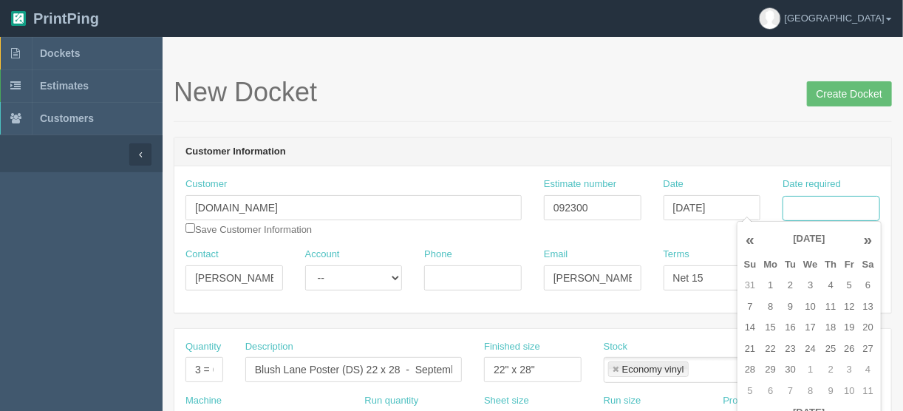
drag, startPoint x: 828, startPoint y: 202, endPoint x: 821, endPoint y: 219, distance: 17.6
click at [828, 202] on input "Date required" at bounding box center [832, 208] width 98 height 25
click at [792, 285] on td "2" at bounding box center [790, 285] width 18 height 21
click at [847, 281] on td "5" at bounding box center [849, 285] width 18 height 21
type input "September 5, 2025"
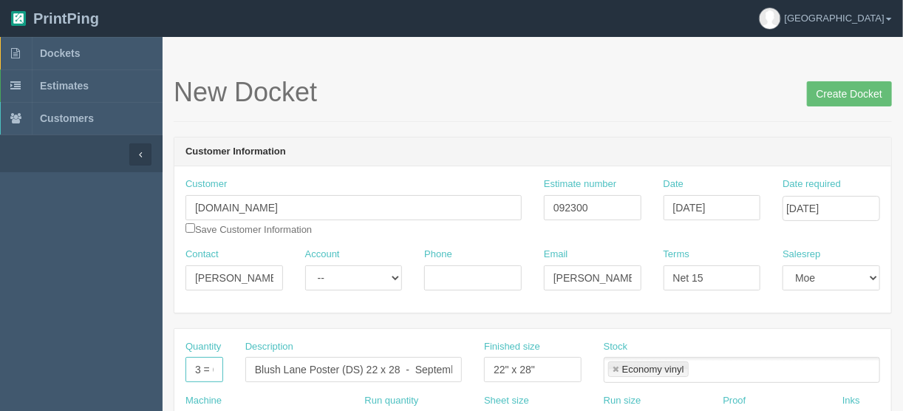
drag, startPoint x: 198, startPoint y: 363, endPoint x: 136, endPoint y: 371, distance: 62.6
type input "2 = 4 prints"
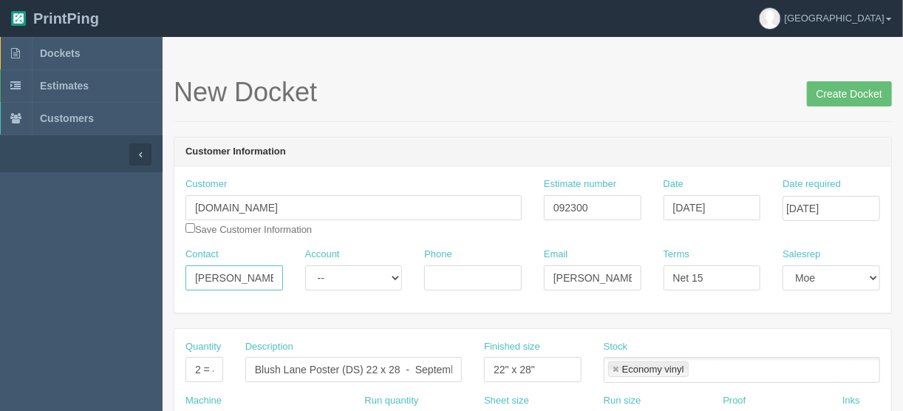
drag, startPoint x: 269, startPoint y: 273, endPoint x: 65, endPoint y: 290, distance: 204.7
click at [272, 278] on input "Shauna Jones" at bounding box center [234, 277] width 98 height 25
drag, startPoint x: 269, startPoint y: 278, endPoint x: 151, endPoint y: 278, distance: 117.5
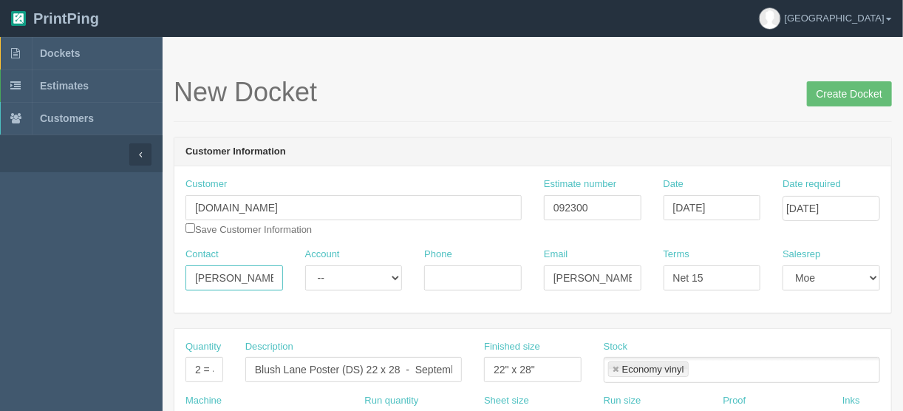
paste input "Mary McKeown <Mary.McKeown@Spud.ca>"
drag, startPoint x: 202, startPoint y: 273, endPoint x: 336, endPoint y: 281, distance: 133.3
click at [336, 281] on div "Contact Mary McKeown <Mary.McKeown@Spud.ca Account -- Existing Client Allrush C…" at bounding box center [532, 275] width 717 height 54
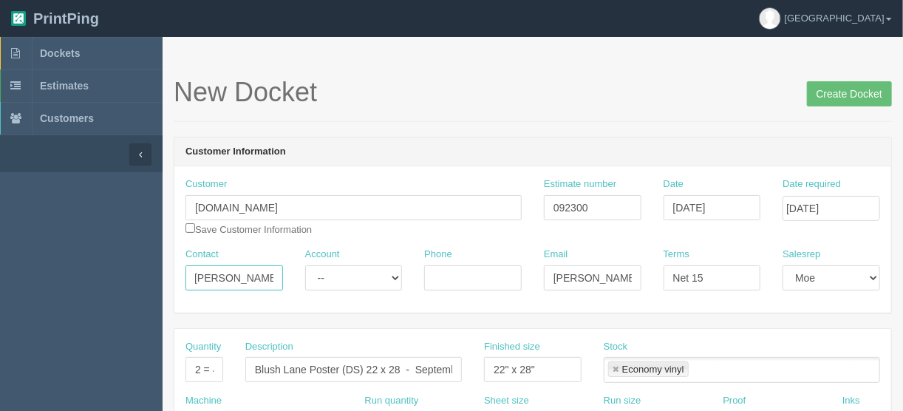
type input "Mary McKeown <"
drag, startPoint x: 546, startPoint y: 273, endPoint x: 710, endPoint y: 267, distance: 164.2
click at [710, 267] on div "Contact Mary McKeown < Account -- Existing Client Allrush Client Rep Client Pho…" at bounding box center [532, 275] width 717 height 54
paste input "Mary.McKeown"
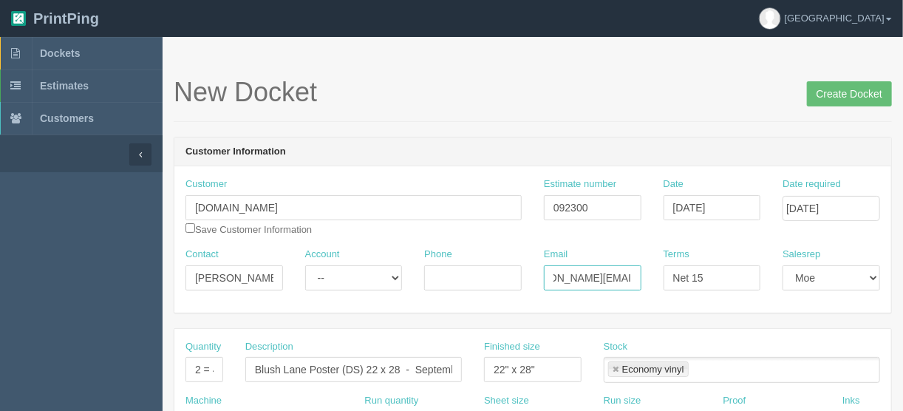
scroll to position [0, 40]
type input "Mary.McKeown@Spud.ca"
click at [272, 273] on input "Mary McKeown <" at bounding box center [234, 277] width 98 height 25
click at [264, 276] on input "Mary McKeown <" at bounding box center [234, 277] width 98 height 25
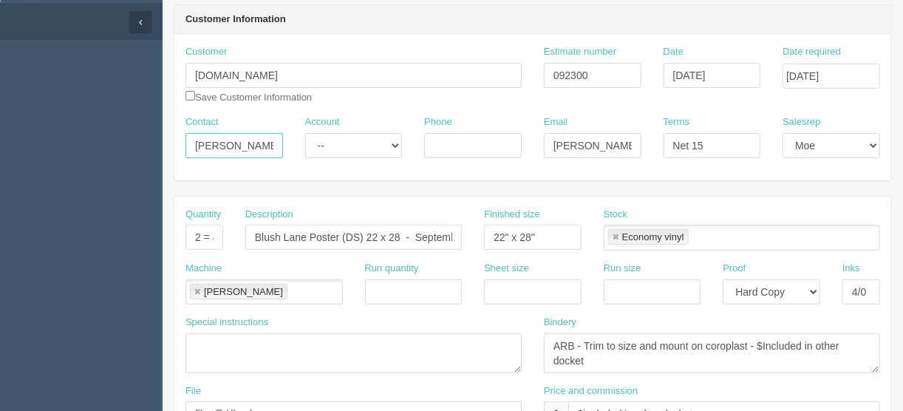
scroll to position [177, 0]
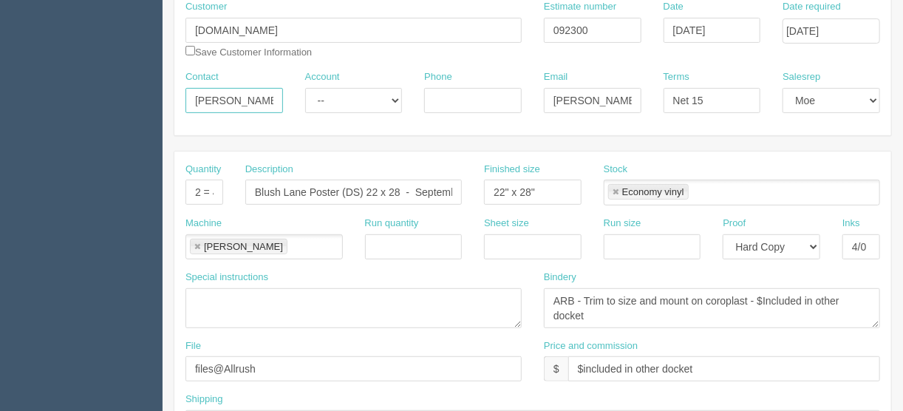
type input "Mary McKeown"
click at [411, 190] on input "Blush Lane Poster (DS) 22 x 28 - September Advantage" at bounding box center [353, 192] width 217 height 25
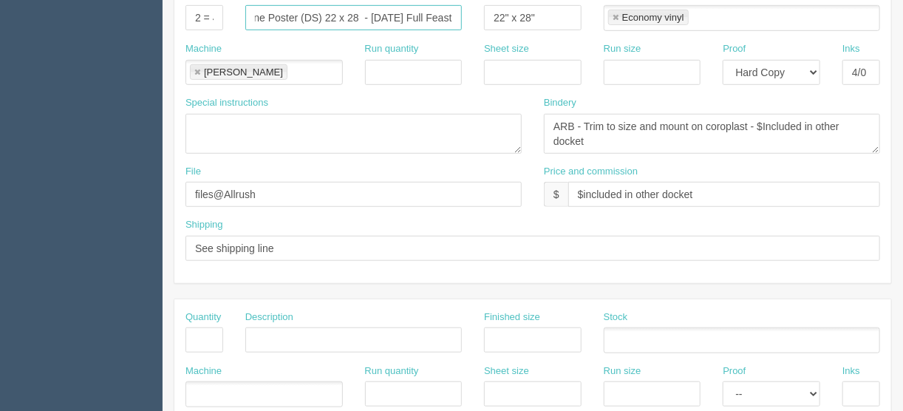
scroll to position [355, 0]
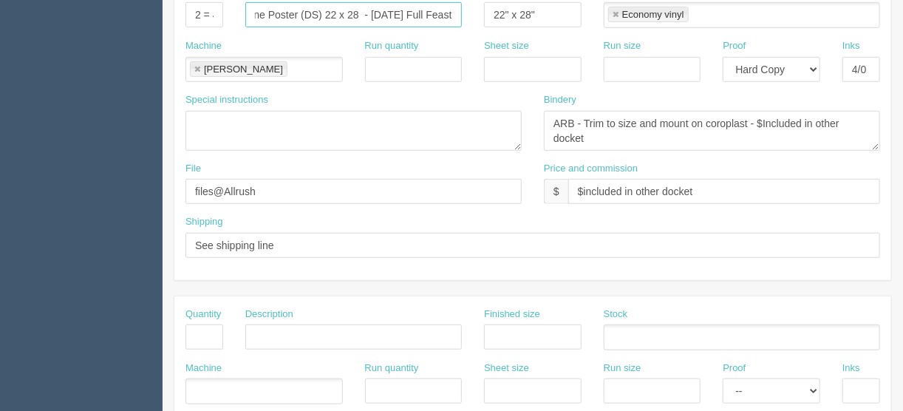
type input "Blush Lane Poster (DS) 22 x 28 - Thanksgiving Full Feast"
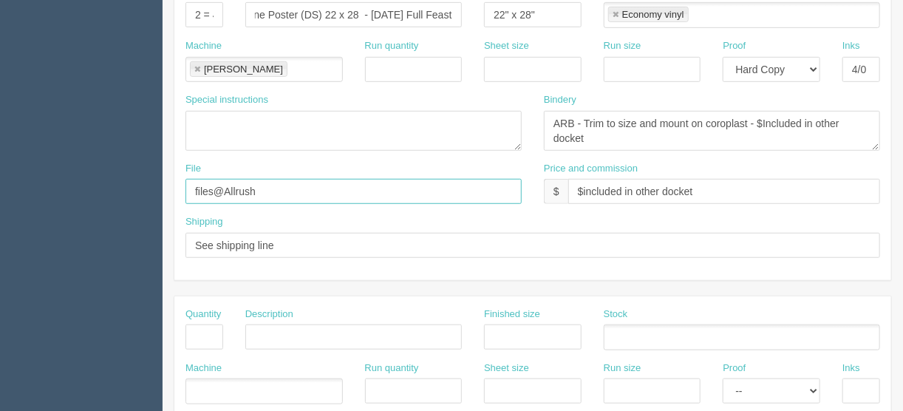
scroll to position [0, 0]
drag, startPoint x: 274, startPoint y: 194, endPoint x: 138, endPoint y: 186, distance: 136.2
click at [143, 186] on section "Dockets Estimates Customers" at bounding box center [451, 334] width 903 height 1305
type input "files@allrush.ca"
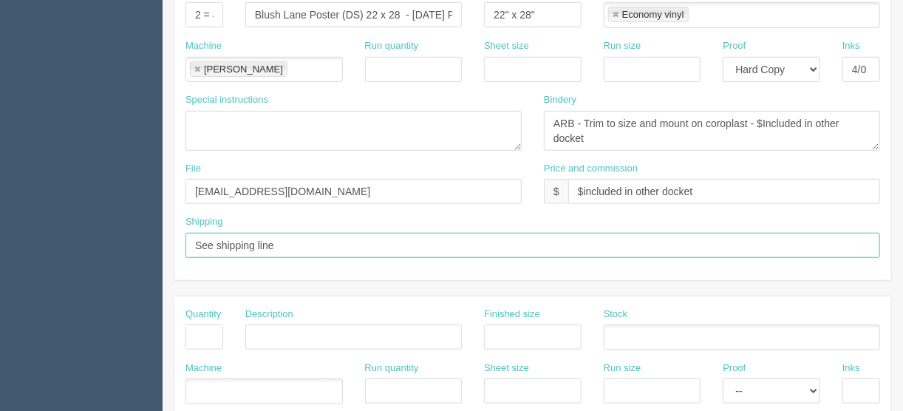
click at [305, 241] on input "See shipping line" at bounding box center [532, 245] width 695 height 25
type input "See shipping line below"
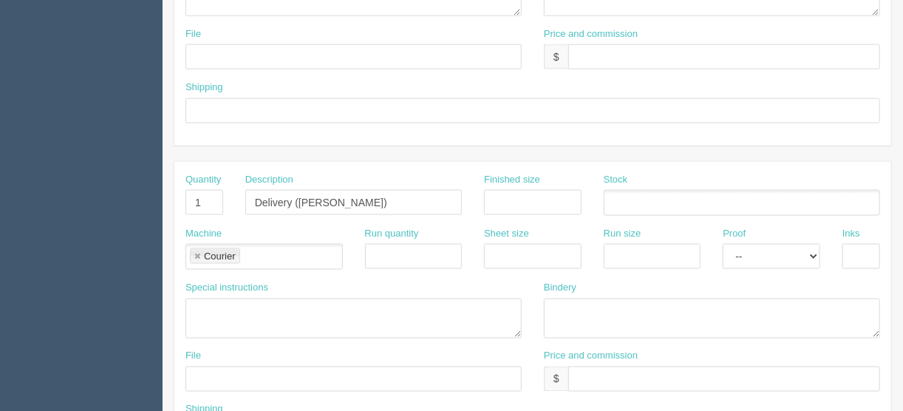
scroll to position [923, 0]
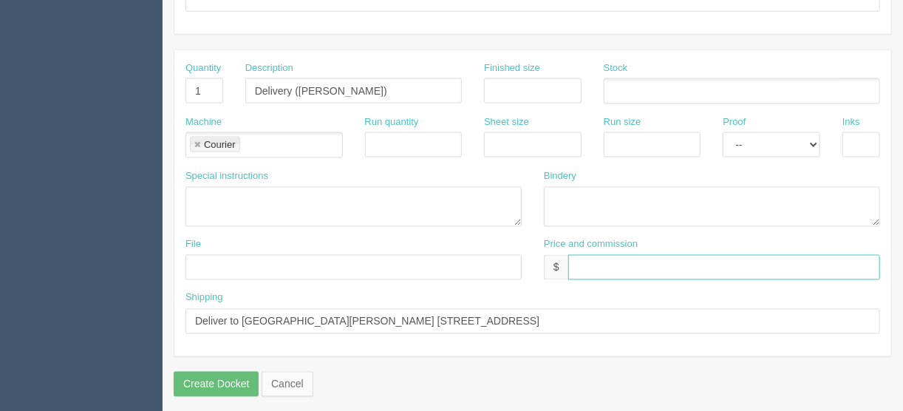
drag, startPoint x: 589, startPoint y: 254, endPoint x: 583, endPoint y: 261, distance: 8.9
click at [588, 255] on input "text" at bounding box center [724, 267] width 312 height 25
type input "$___________________________"
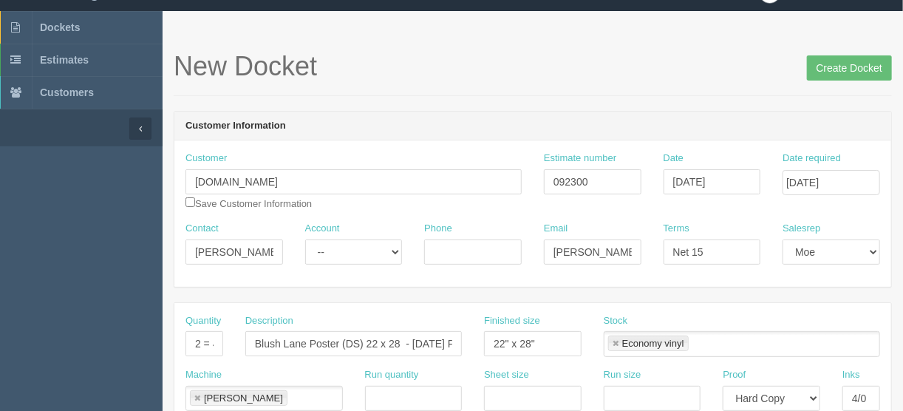
scroll to position [0, 0]
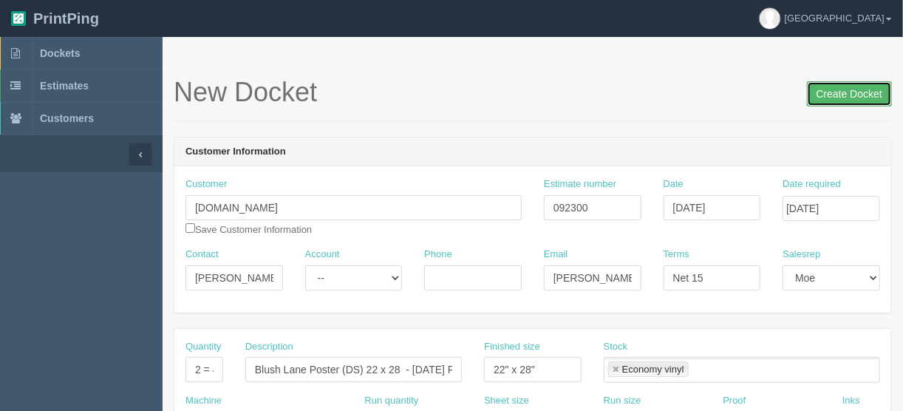
click at [845, 92] on input "Create Docket" at bounding box center [849, 93] width 85 height 25
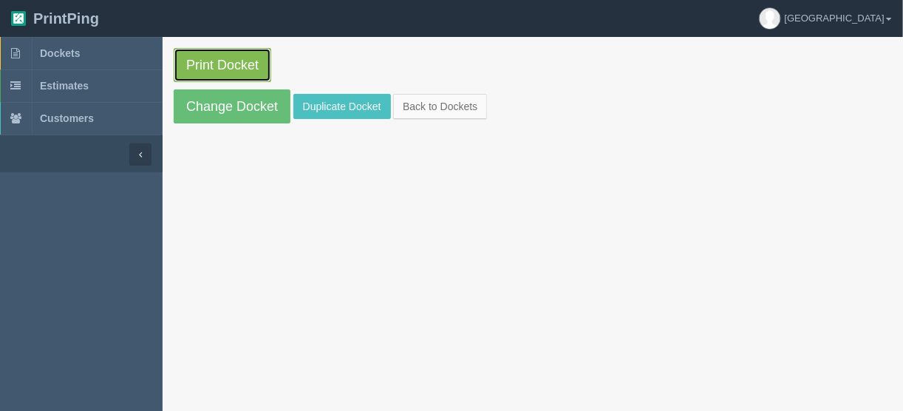
click at [217, 60] on link "Print Docket" at bounding box center [223, 65] width 98 height 34
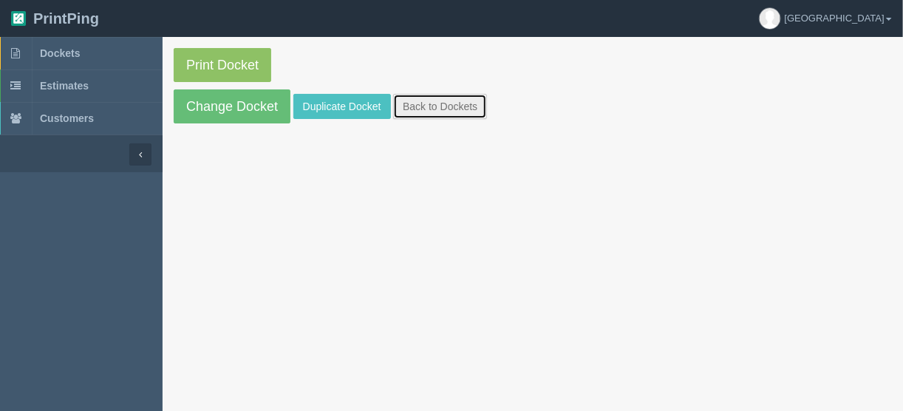
click at [429, 98] on link "Back to Dockets" at bounding box center [440, 106] width 94 height 25
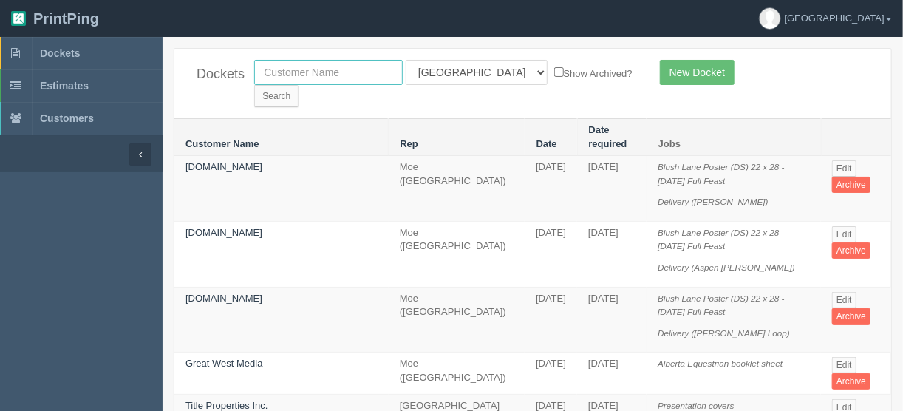
click at [293, 67] on input "text" at bounding box center [328, 72] width 149 height 25
type input "spud"
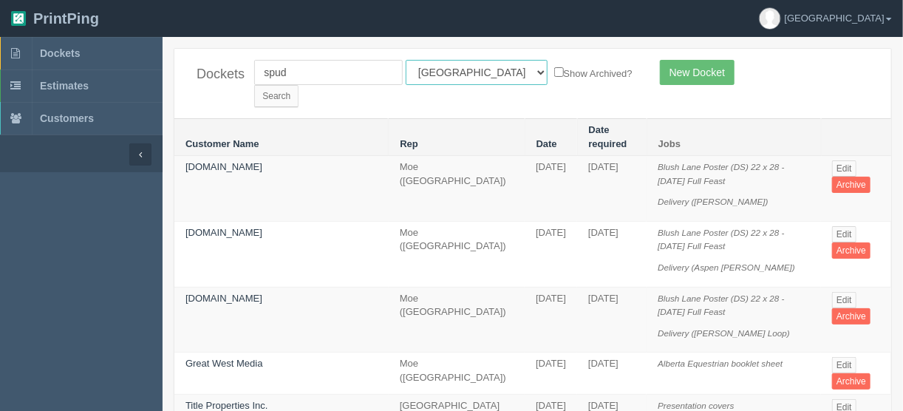
click at [470, 70] on select "All Users Ali Ali Test 1 Aly Amy Ankit Arif Brandon Dan France Greg Jim Mark Ma…" at bounding box center [477, 72] width 142 height 25
select select
click at [406, 60] on select "All Users Ali Ali Test 1 Aly Amy Ankit Arif Brandon Dan France Greg Jim Mark Ma…" at bounding box center [477, 72] width 142 height 25
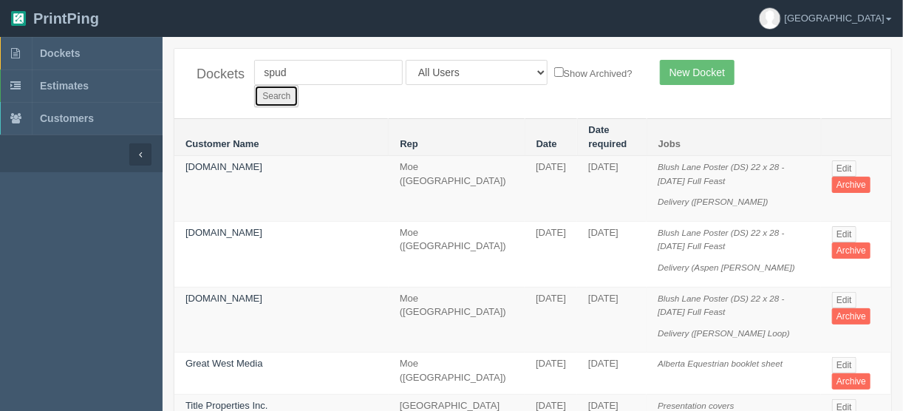
click at [299, 85] on input "Search" at bounding box center [276, 96] width 44 height 22
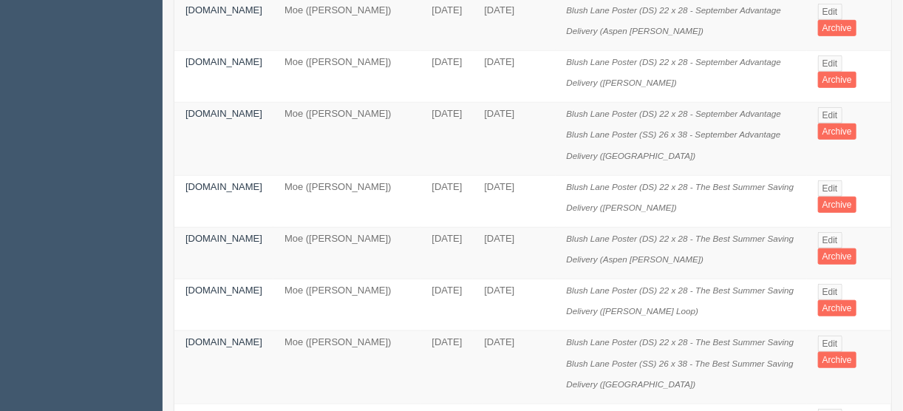
scroll to position [296, 0]
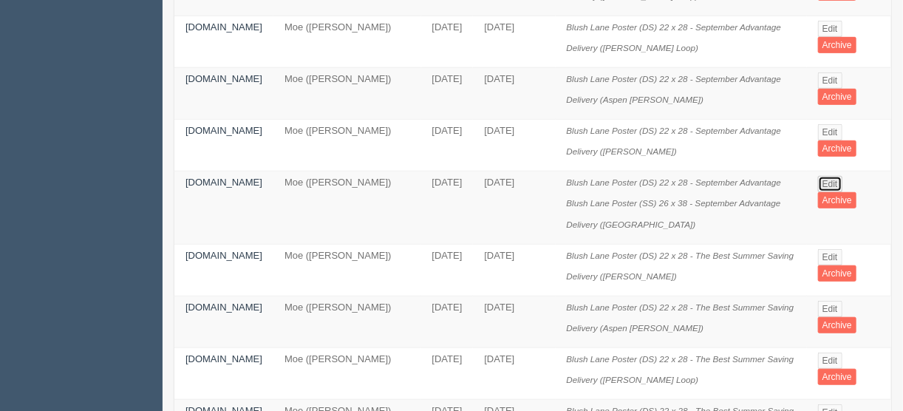
click at [831, 176] on link "Edit" at bounding box center [830, 184] width 24 height 16
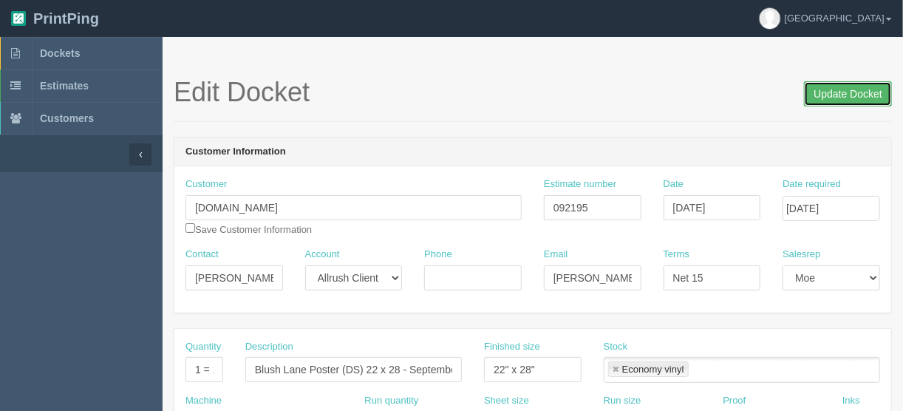
click at [855, 91] on input "Update Docket" at bounding box center [848, 93] width 88 height 25
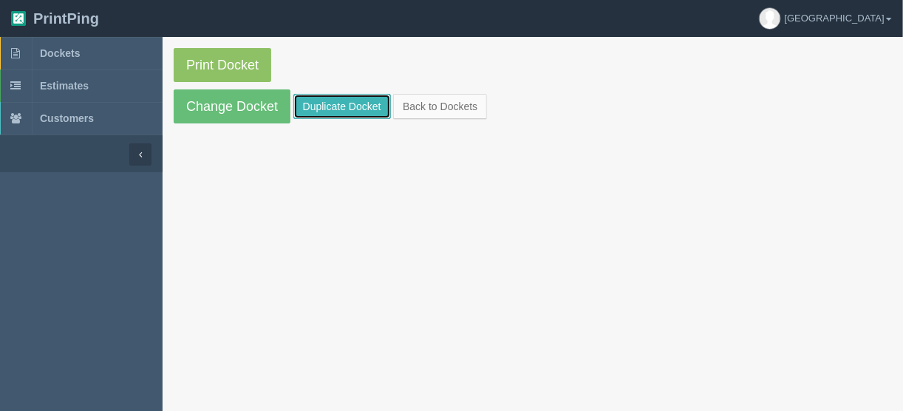
click at [341, 104] on link "Duplicate Docket" at bounding box center [342, 106] width 98 height 25
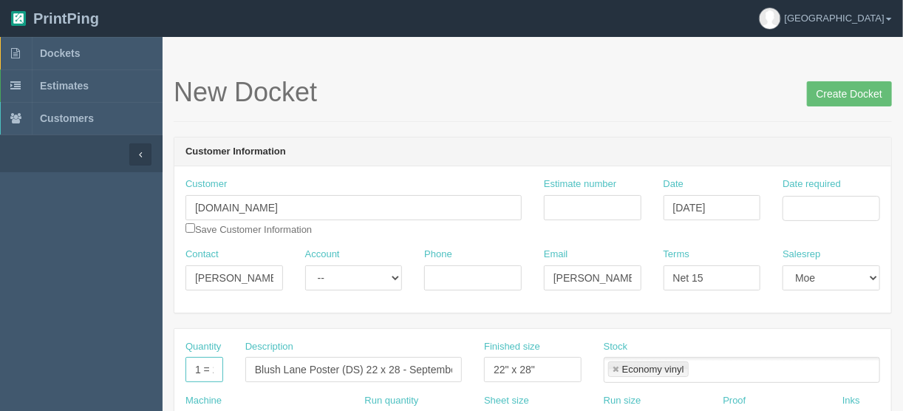
click at [197, 364] on input "1 = 2 prints" at bounding box center [204, 369] width 38 height 25
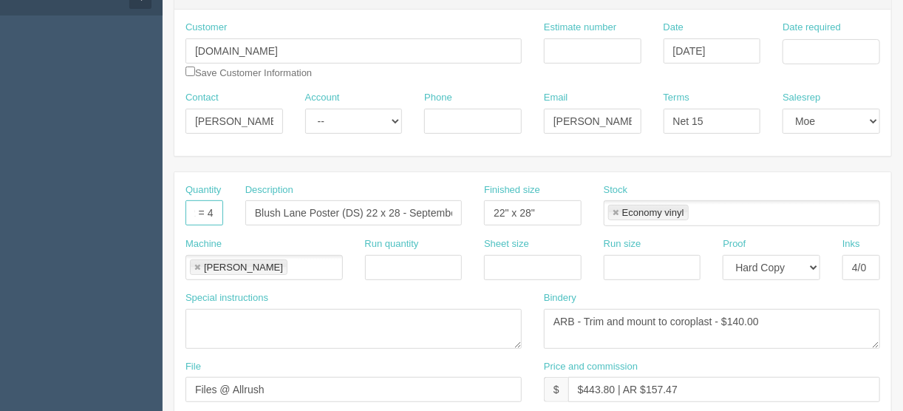
scroll to position [296, 0]
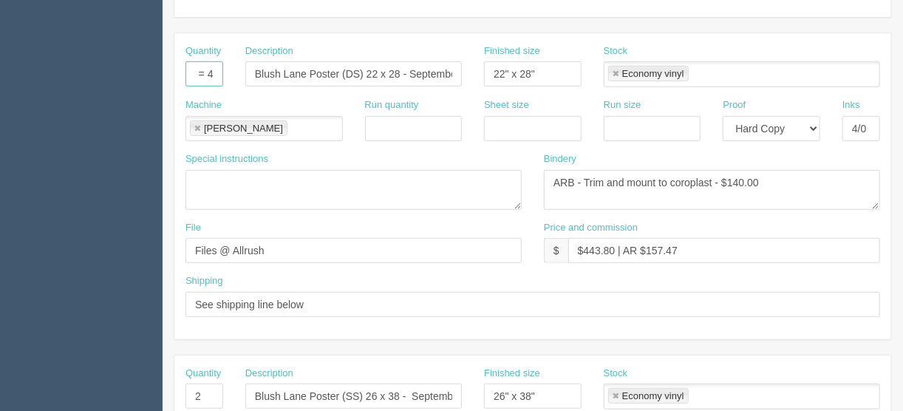
type input "2 = 4 prints"
drag, startPoint x: 200, startPoint y: 394, endPoint x: 166, endPoint y: 387, distance: 35.5
click at [166, 387] on section "New Docket Create Docket Customer Information Customer [DOMAIN_NAME] Save Custo…" at bounding box center [533, 393] width 741 height 1305
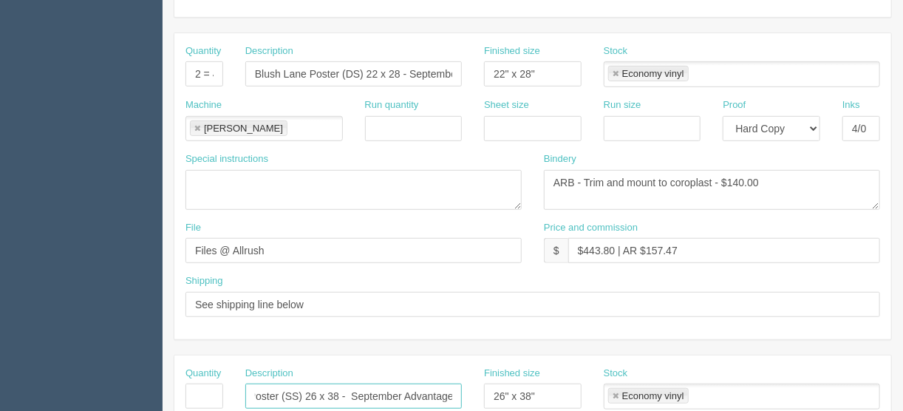
drag, startPoint x: 251, startPoint y: 396, endPoint x: 565, endPoint y: 384, distance: 314.3
click at [565, 384] on div "Quantity Description Blush Lane Poster (SS) 26 x 38 - September Advantage Finis…" at bounding box center [532, 394] width 717 height 54
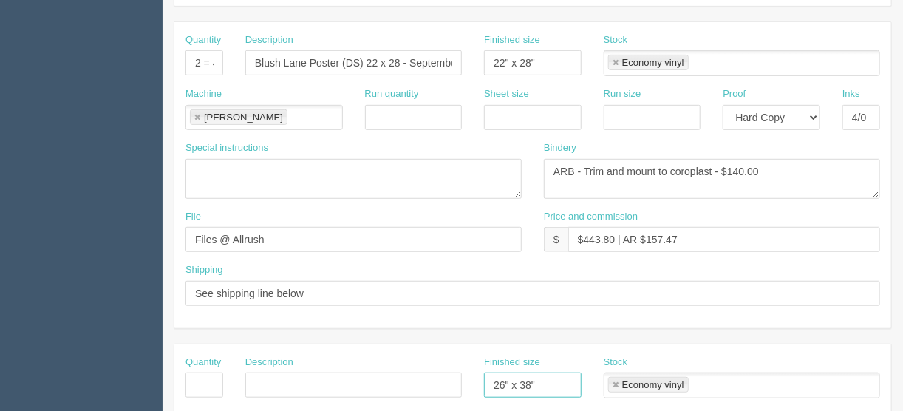
drag, startPoint x: 548, startPoint y: 387, endPoint x: 371, endPoint y: 412, distance: 179.0
click at [371, 410] on html "PrintPing France Edit account ( france@allrush.ca ) Logout Dockets Estimates" at bounding box center [451, 364] width 903 height 1342
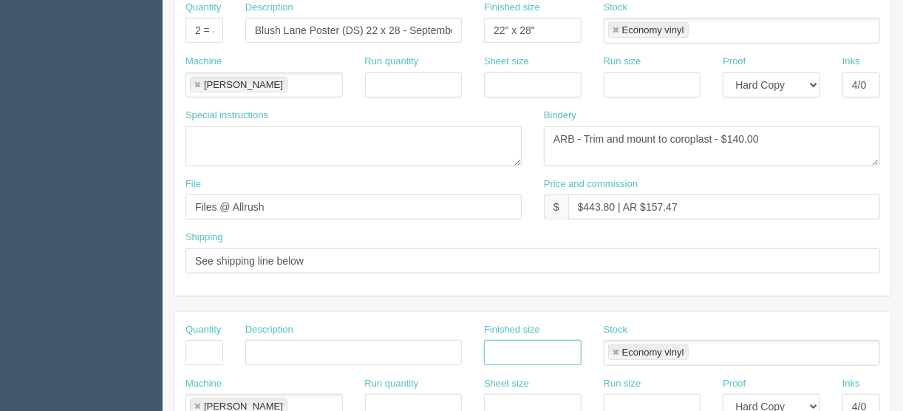
click at [619, 352] on link at bounding box center [615, 353] width 9 height 10
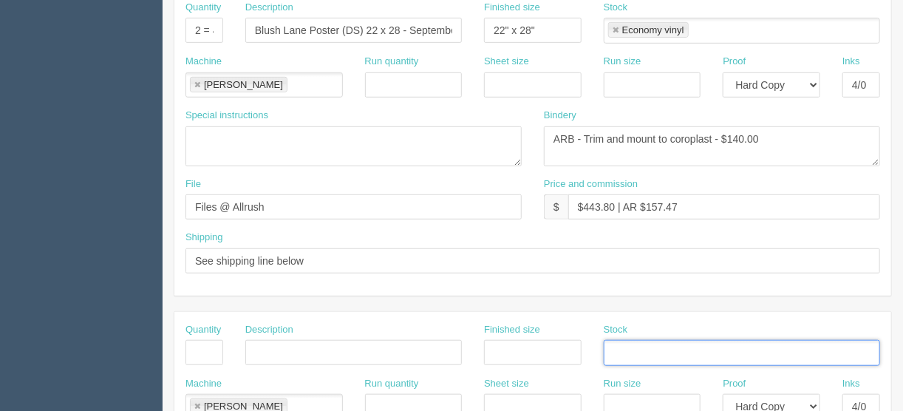
click at [196, 404] on link at bounding box center [197, 407] width 9 height 10
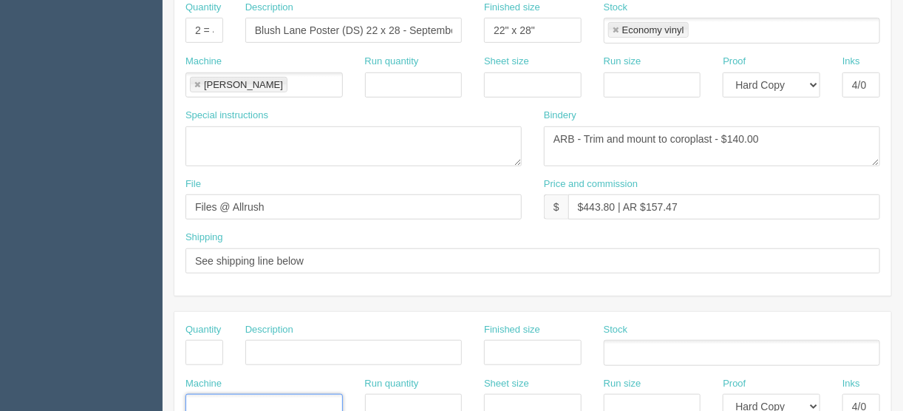
scroll to position [342, 0]
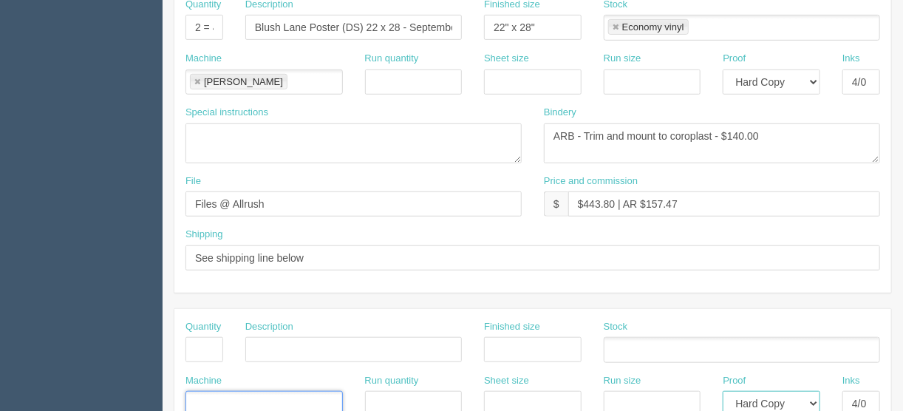
click at [814, 398] on select "-- Email Hard Copy" at bounding box center [772, 403] width 98 height 25
select select
click at [723, 389] on select "-- Email Hard Copy" at bounding box center [772, 401] width 98 height 25
drag, startPoint x: 849, startPoint y: 396, endPoint x: 906, endPoint y: 379, distance: 59.4
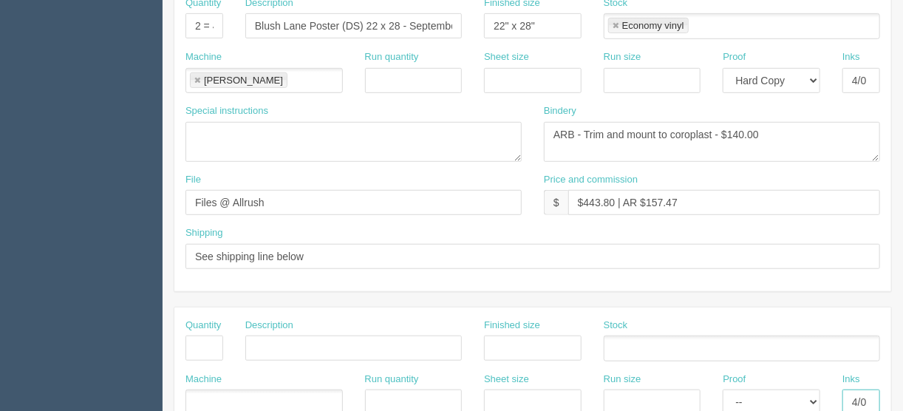
click at [902, 386] on html "PrintPing France Edit account ( france@allrush.ca ) Logout Dockets Estimates" at bounding box center [451, 327] width 903 height 1342
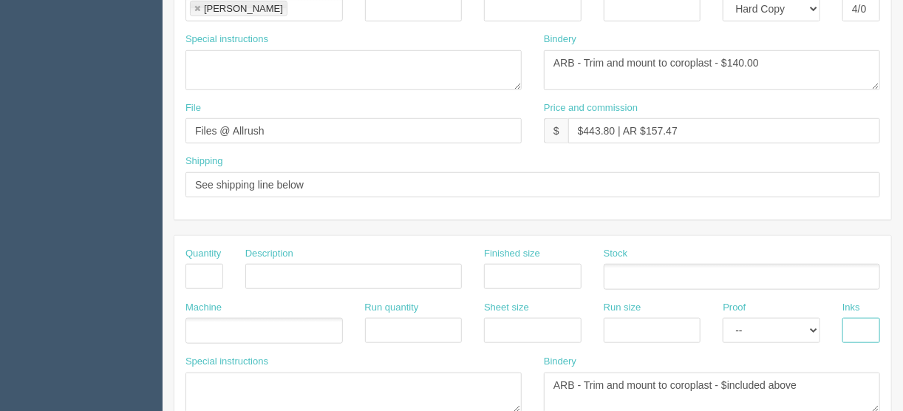
scroll to position [580, 0]
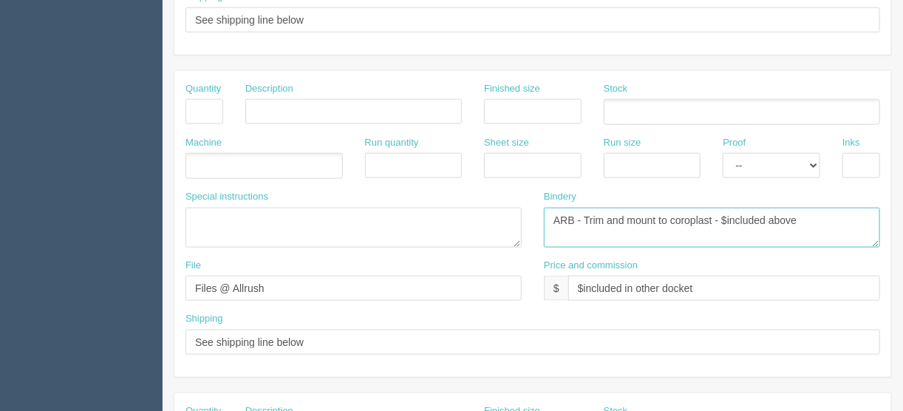
drag, startPoint x: 808, startPoint y: 220, endPoint x: 470, endPoint y: 216, distance: 338.5
click at [470, 216] on div "Special instructions Bindery ARB - Trim and mount to coroplast - $included above" at bounding box center [532, 224] width 717 height 69
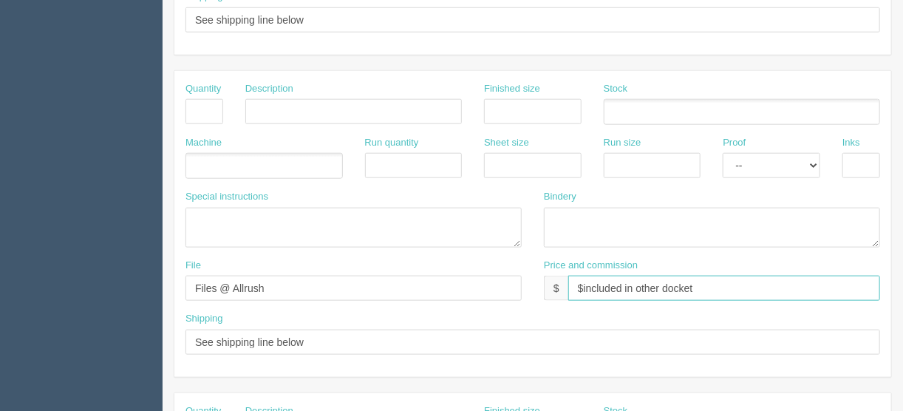
drag, startPoint x: 650, startPoint y: 291, endPoint x: 413, endPoint y: 293, distance: 236.5
click at [452, 293] on div "File Files @ Allrush Price and commission $ $included in other docket" at bounding box center [532, 286] width 717 height 54
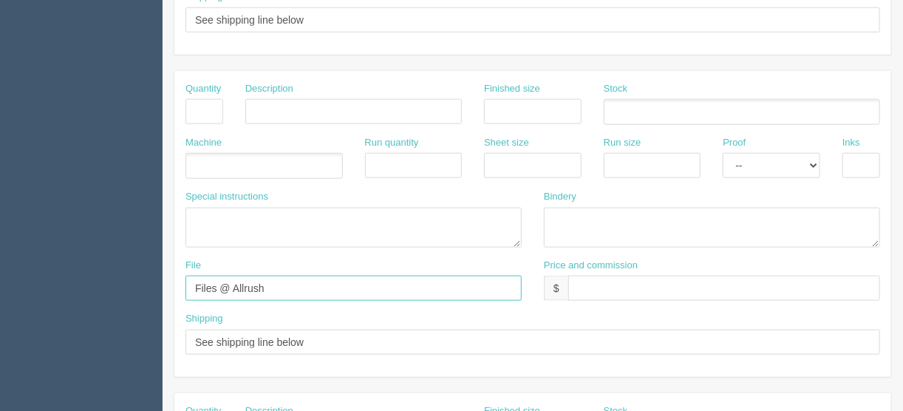
drag, startPoint x: 330, startPoint y: 282, endPoint x: 102, endPoint y: 296, distance: 228.8
click at [72, 286] on section "Dockets Estimates Customers" at bounding box center [451, 109] width 903 height 1305
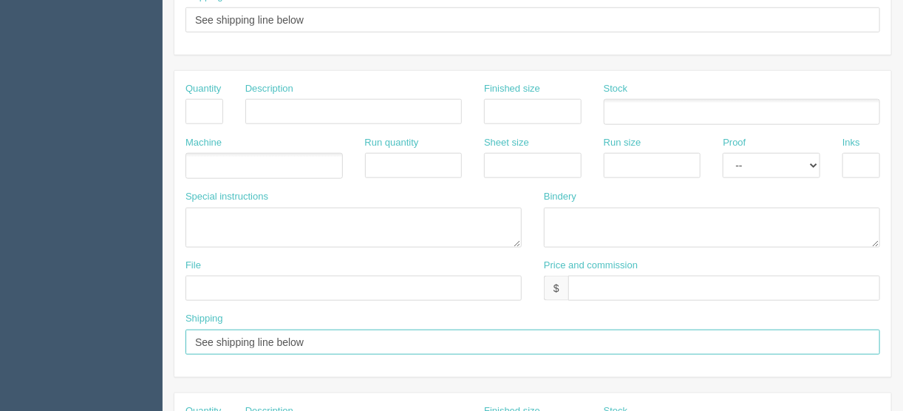
drag, startPoint x: 374, startPoint y: 343, endPoint x: 130, endPoint y: 341, distance: 243.9
click at [130, 341] on section "Dockets Estimates Customers" at bounding box center [451, 109] width 903 height 1305
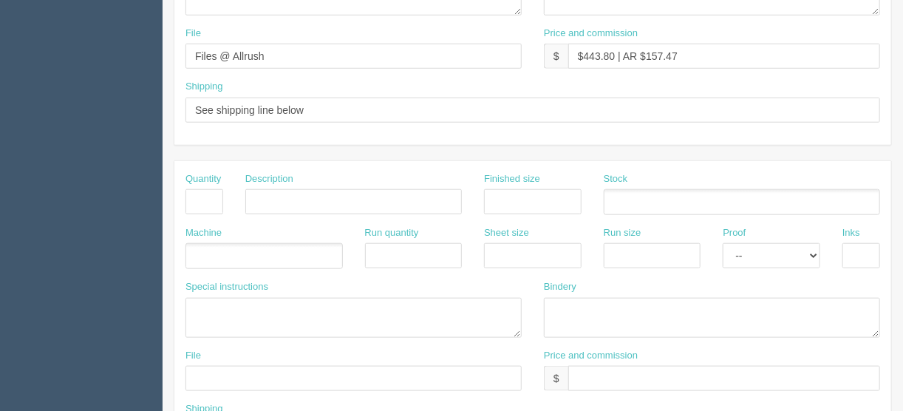
scroll to position [403, 0]
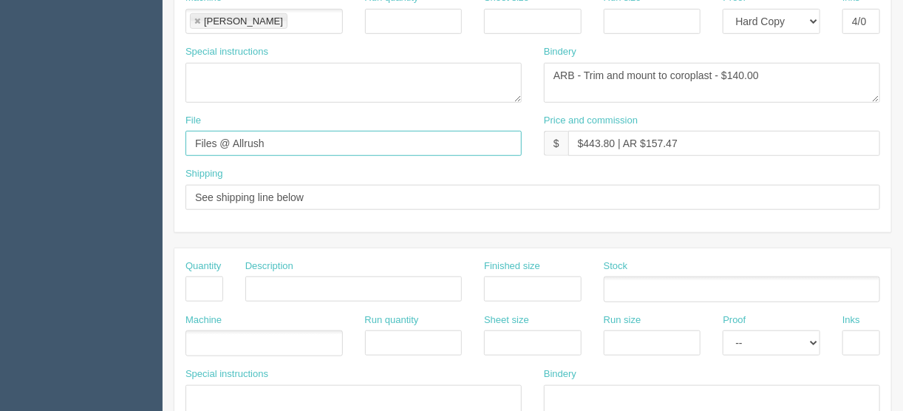
drag, startPoint x: 279, startPoint y: 137, endPoint x: 131, endPoint y: 128, distance: 148.8
click at [131, 120] on section "Dockets Estimates Customers" at bounding box center [451, 286] width 903 height 1305
type input "files@allrush.ca"
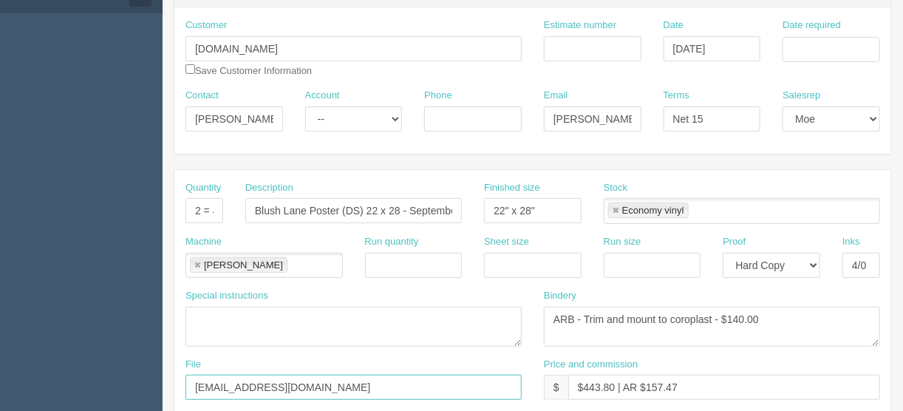
scroll to position [107, 0]
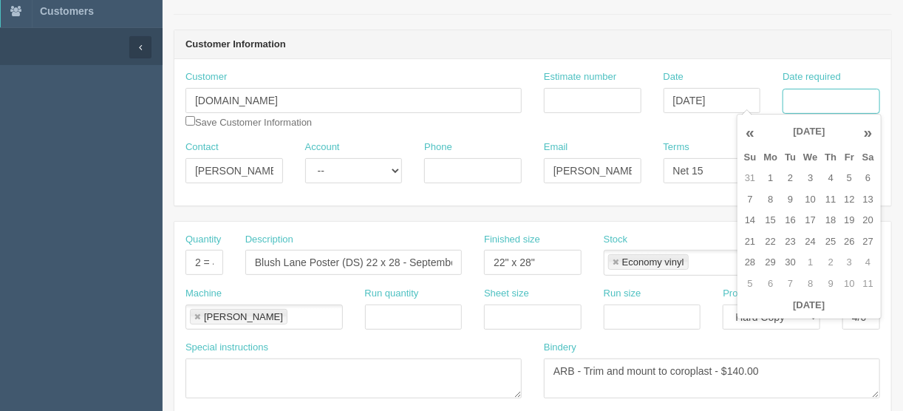
click at [817, 101] on input "Date required" at bounding box center [832, 101] width 98 height 25
click at [789, 173] on td "2" at bounding box center [790, 178] width 18 height 21
click at [842, 174] on td "5" at bounding box center [849, 178] width 18 height 21
type input "September 5, 2025"
click at [566, 99] on input "Estimate number" at bounding box center [593, 100] width 98 height 25
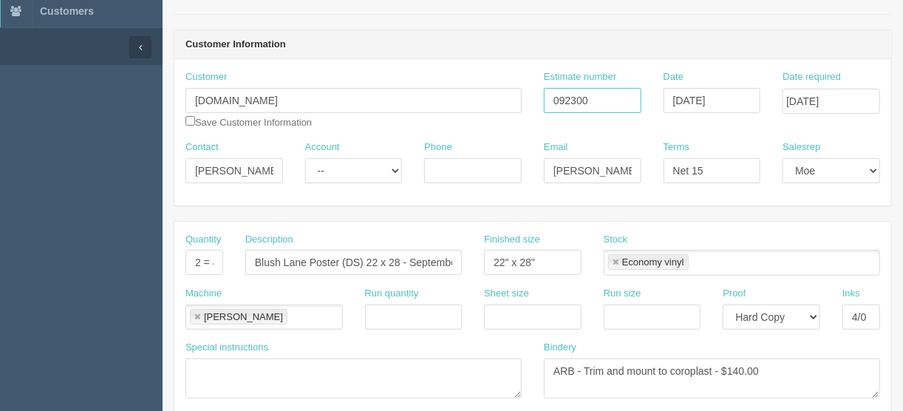
type input "092300"
drag, startPoint x: 268, startPoint y: 168, endPoint x: 134, endPoint y: 166, distance: 133.8
paste input "Mary McKeown <Mary.McKeown@Spud.ca>"
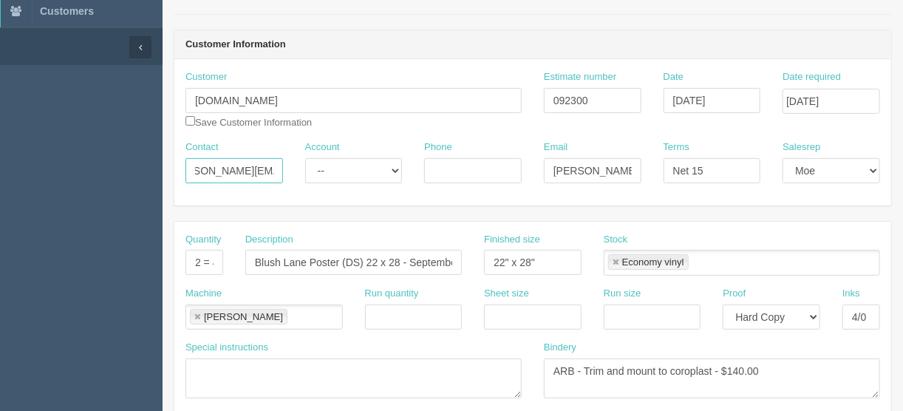
drag, startPoint x: 249, startPoint y: 170, endPoint x: 317, endPoint y: 176, distance: 68.2
click at [344, 176] on div "Contact Mary McKeown <Mary.McKeown@Spud.ca Account -- Existing Client Allrush C…" at bounding box center [532, 167] width 717 height 54
type input "Mary McKeown <"
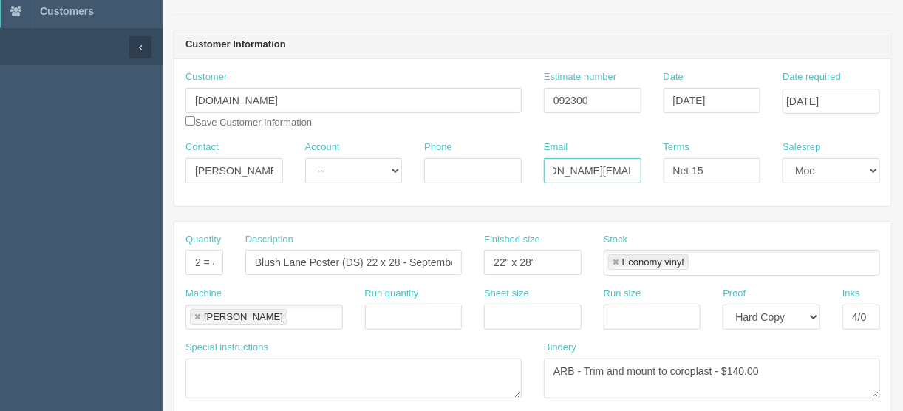
drag, startPoint x: 551, startPoint y: 168, endPoint x: 637, endPoint y: 166, distance: 85.7
click at [660, 170] on div "Contact Mary McKeown < Account -- Existing Client Allrush Client Rep Client Pho…" at bounding box center [532, 167] width 717 height 54
paste input "Mary.McKeown"
type input "Mary.McKeown@Spud.ca"
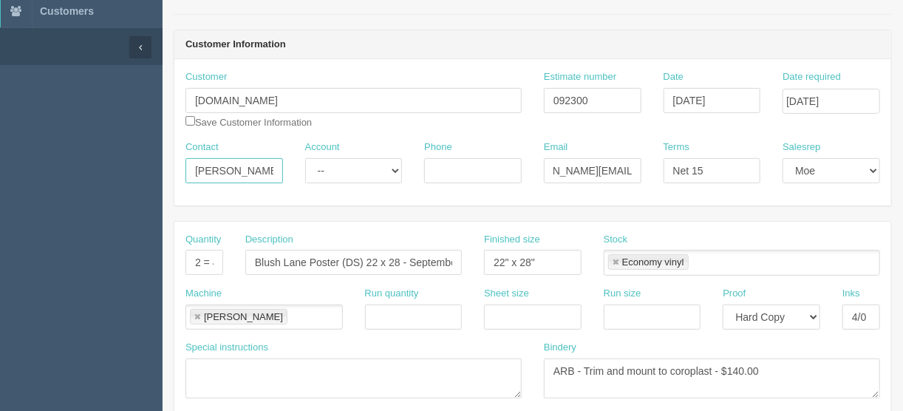
scroll to position [0, 0]
click at [264, 167] on input "Mary McKeown <" at bounding box center [234, 170] width 98 height 25
type input "Mary McKeown"
drag, startPoint x: 408, startPoint y: 258, endPoint x: 625, endPoint y: 211, distance: 222.2
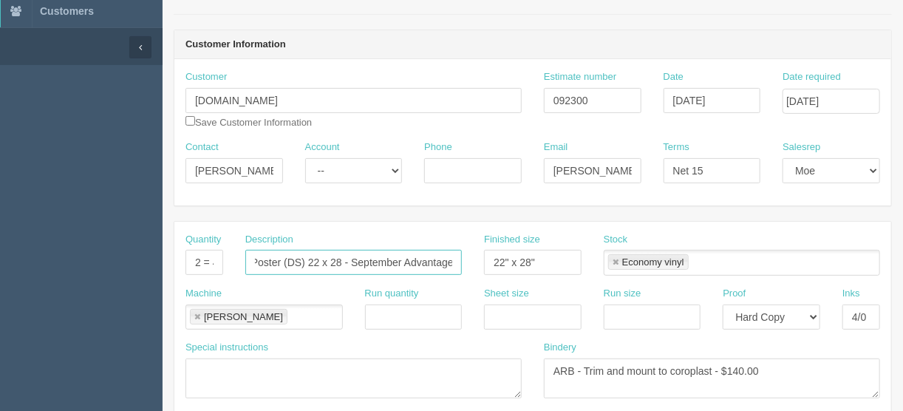
click at [517, 268] on div "Quantity 2 = 4 prints Description Blush Lane Poster (DS) 22 x 28 - September Ad…" at bounding box center [532, 260] width 717 height 54
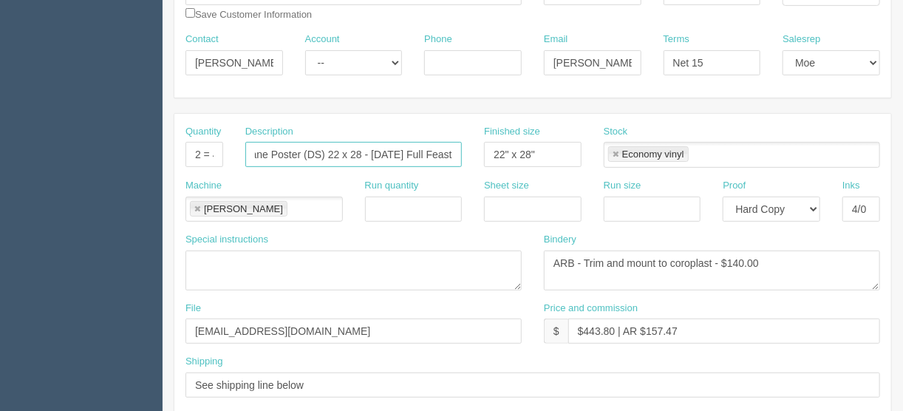
scroll to position [214, 0]
type input "Blush Lane Poster (DS) 22 x 28 - Thanksgiving Full Feast"
drag, startPoint x: 738, startPoint y: 261, endPoint x: 730, endPoint y: 269, distance: 11.0
click at [738, 261] on textarea "ARB - Trim and mount to coroplast - $140.00" at bounding box center [712, 272] width 336 height 40
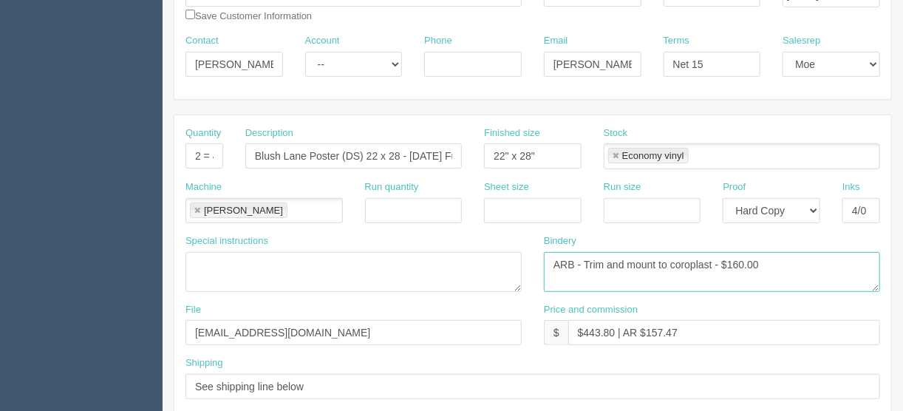
type textarea "ARB - Trim and mount to coroplast - $160.00"
drag, startPoint x: 613, startPoint y: 328, endPoint x: 584, endPoint y: 332, distance: 29.1
click at [584, 332] on input "$443.80 | AR $157.47" at bounding box center [724, 332] width 312 height 25
drag, startPoint x: 698, startPoint y: 325, endPoint x: 650, endPoint y: 329, distance: 47.4
click at [650, 329] on input "$471.67 | AR $157.47" at bounding box center [724, 332] width 312 height 25
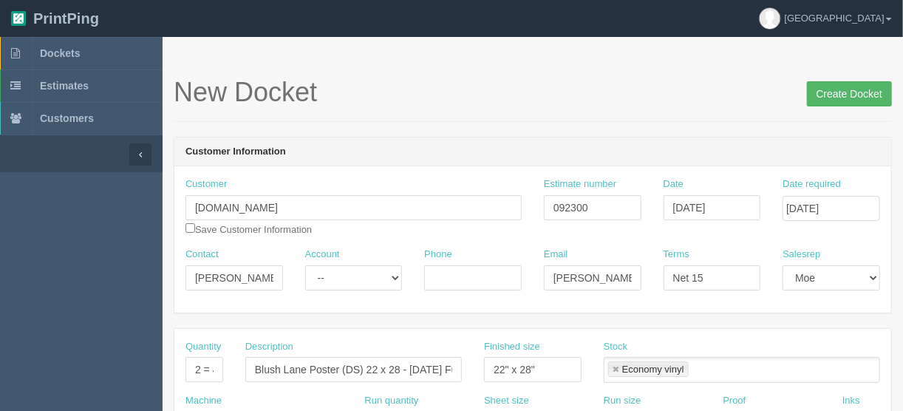
type input "$471.67 | AR $167.37"
click at [854, 86] on input "Create Docket" at bounding box center [849, 93] width 85 height 25
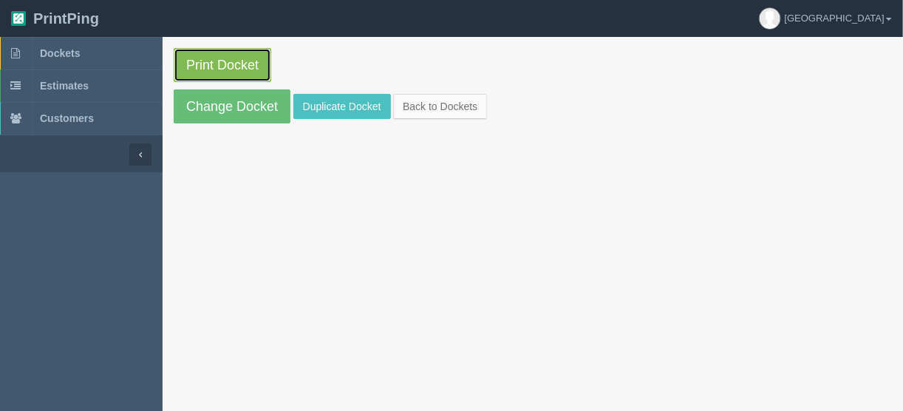
click at [205, 59] on link "Print Docket" at bounding box center [223, 65] width 98 height 34
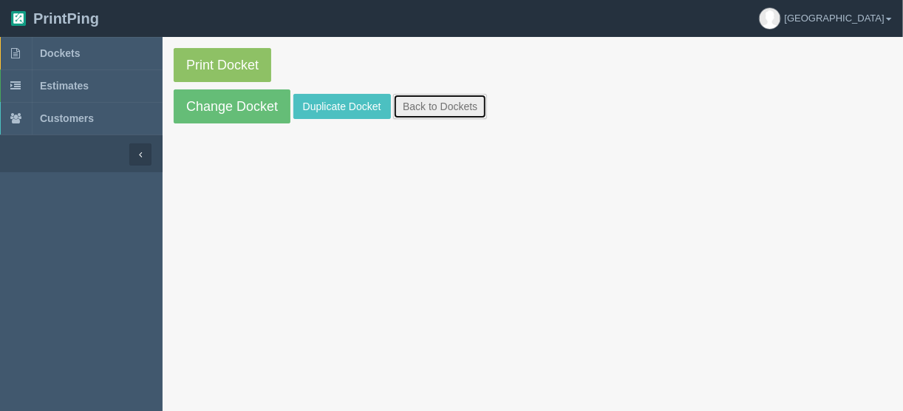
click at [412, 106] on link "Back to Dockets" at bounding box center [440, 106] width 94 height 25
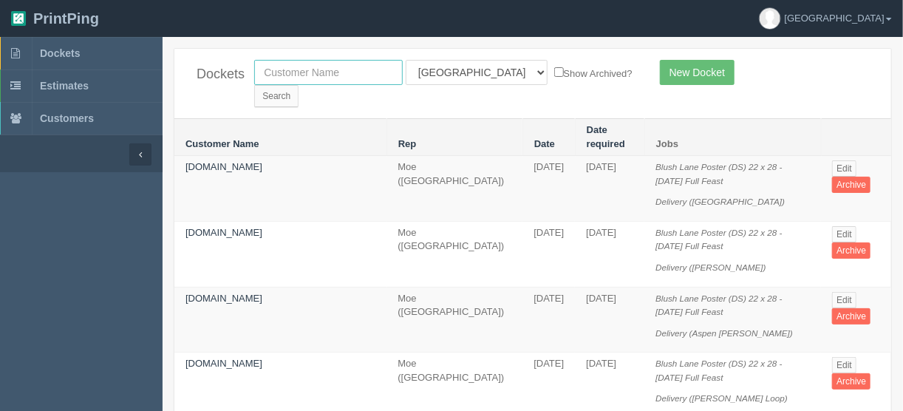
click at [285, 68] on input "text" at bounding box center [328, 72] width 149 height 25
type input "bold m"
click at [473, 68] on select "All Users [PERSON_NAME] Test 1 [PERSON_NAME] [PERSON_NAME] [PERSON_NAME] France…" at bounding box center [477, 72] width 142 height 25
select select
click at [406, 60] on select "All Users [PERSON_NAME] Test 1 [PERSON_NAME] [PERSON_NAME] [PERSON_NAME] France…" at bounding box center [477, 72] width 142 height 25
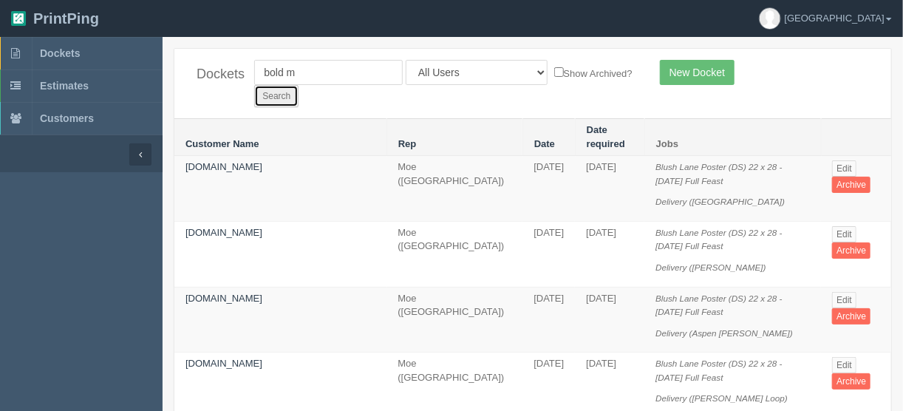
click at [299, 85] on input "Search" at bounding box center [276, 96] width 44 height 22
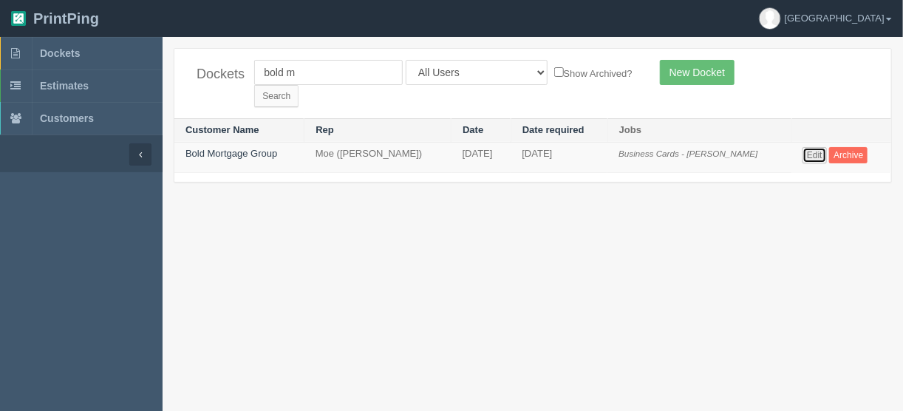
click at [803, 147] on link "Edit" at bounding box center [815, 155] width 24 height 16
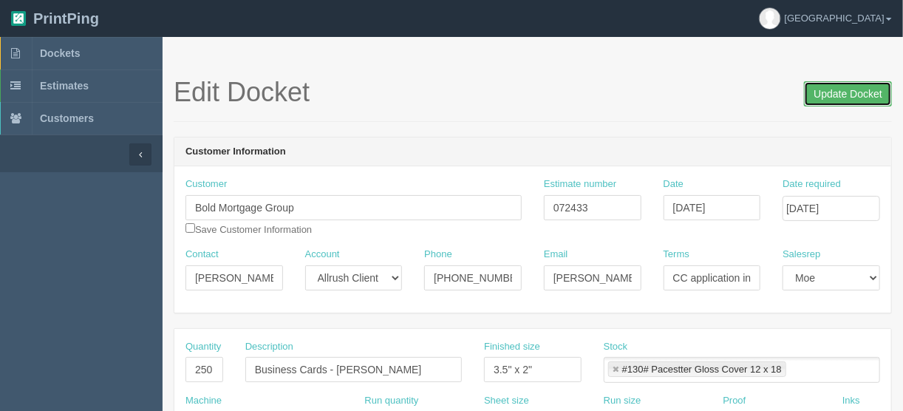
click at [835, 95] on input "Update Docket" at bounding box center [848, 93] width 88 height 25
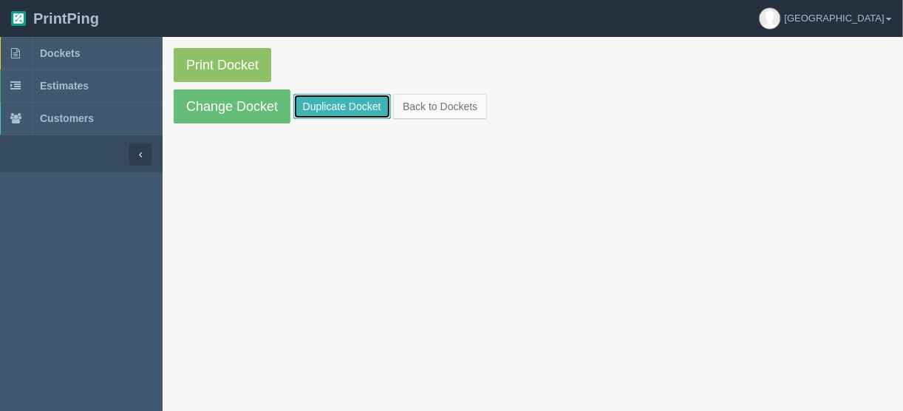
click at [349, 101] on link "Duplicate Docket" at bounding box center [342, 106] width 98 height 25
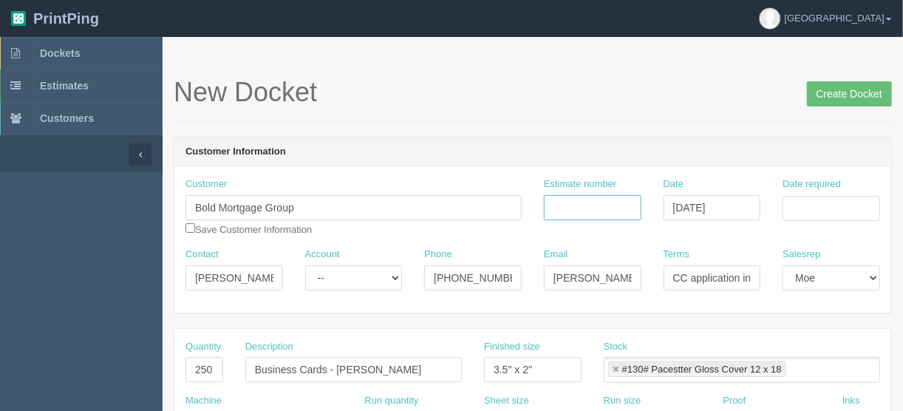
click at [575, 198] on input "Estimate number" at bounding box center [593, 207] width 98 height 25
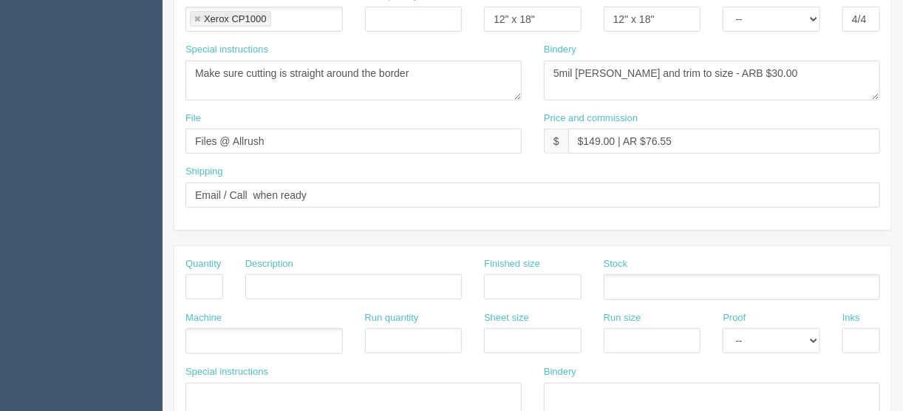
scroll to position [473, 0]
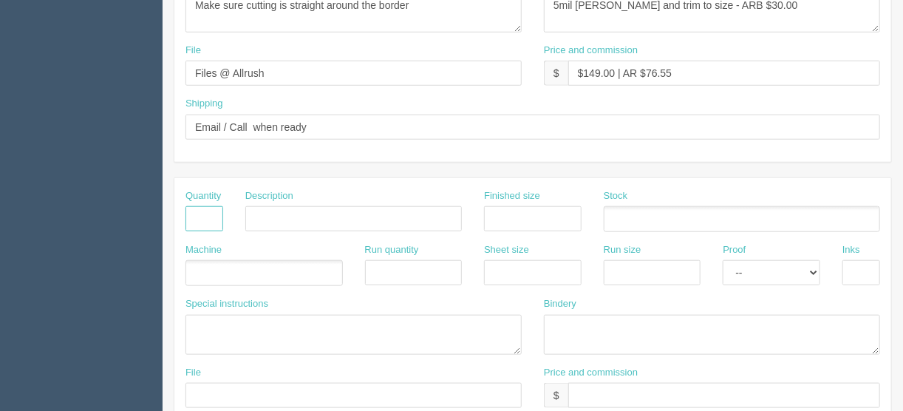
click at [195, 209] on input "text" at bounding box center [204, 218] width 38 height 25
type input "1"
type input "Design - make changes"
click at [239, 315] on textarea at bounding box center [353, 335] width 336 height 40
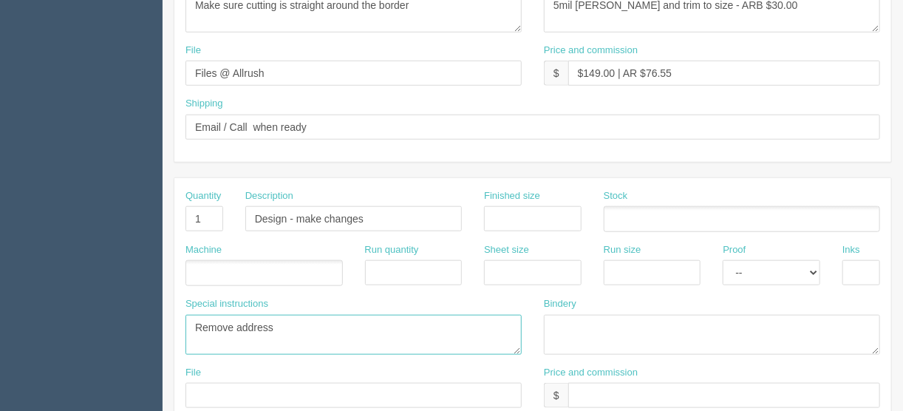
type textarea "Remove address"
click at [205, 265] on ul at bounding box center [263, 273] width 157 height 26
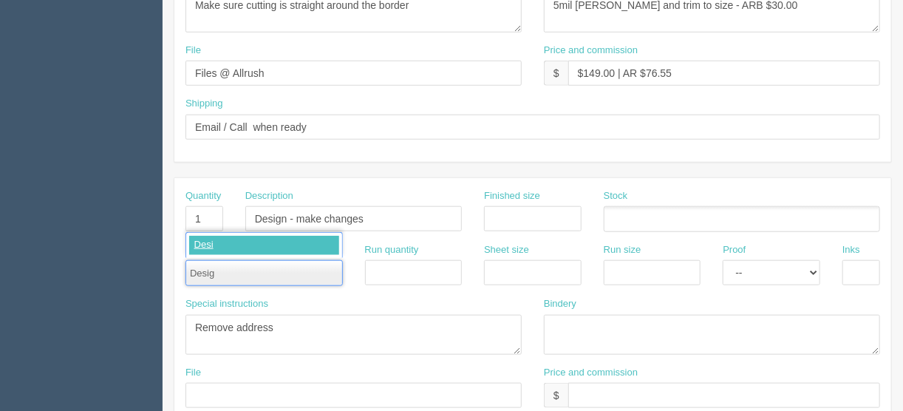
type input "Design"
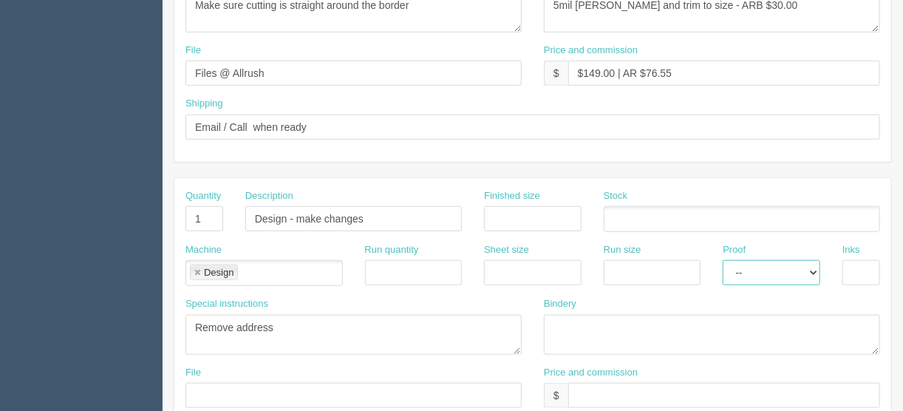
click at [813, 268] on select "-- Email Hard Copy" at bounding box center [772, 272] width 98 height 25
select select "Email"
click at [723, 260] on select "-- Email Hard Copy" at bounding box center [772, 272] width 98 height 25
click at [584, 386] on input "text" at bounding box center [724, 395] width 312 height 25
type input "$Included above"
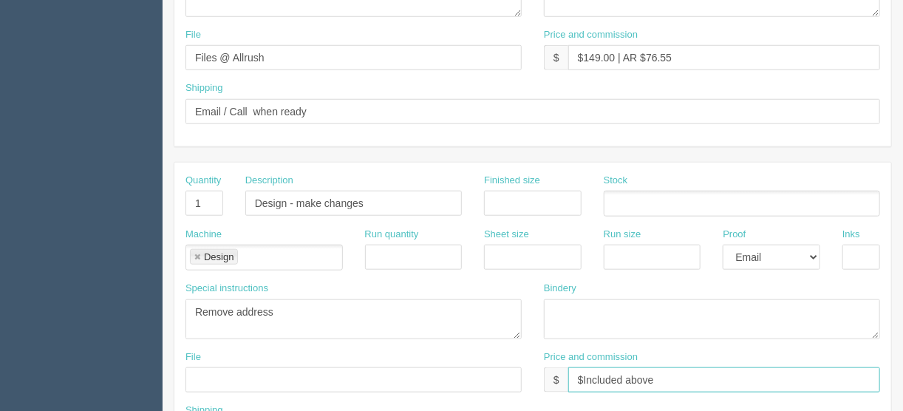
scroll to position [532, 0]
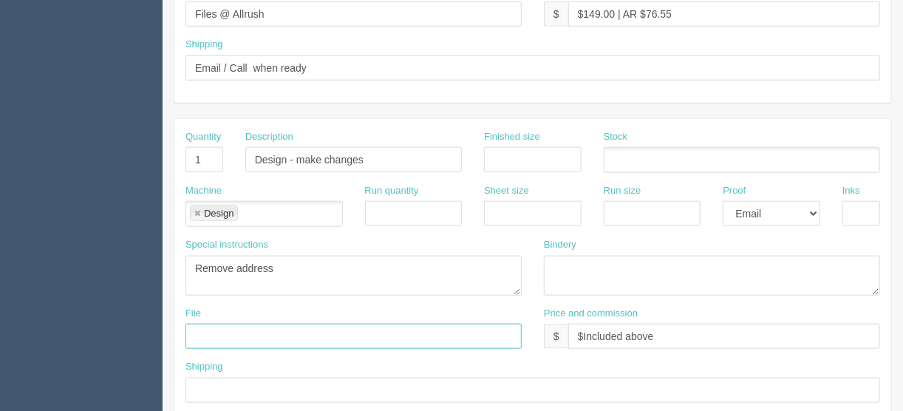
click at [200, 328] on input "text" at bounding box center [353, 336] width 336 height 25
drag, startPoint x: 365, startPoint y: 331, endPoint x: 302, endPoint y: 332, distance: 62.8
click at [302, 332] on input "Client files > [DATE] + see email" at bounding box center [353, 336] width 336 height 25
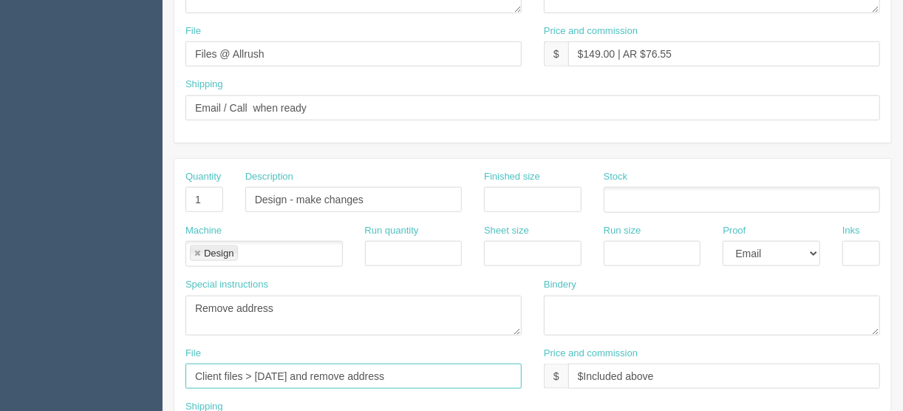
scroll to position [414, 0]
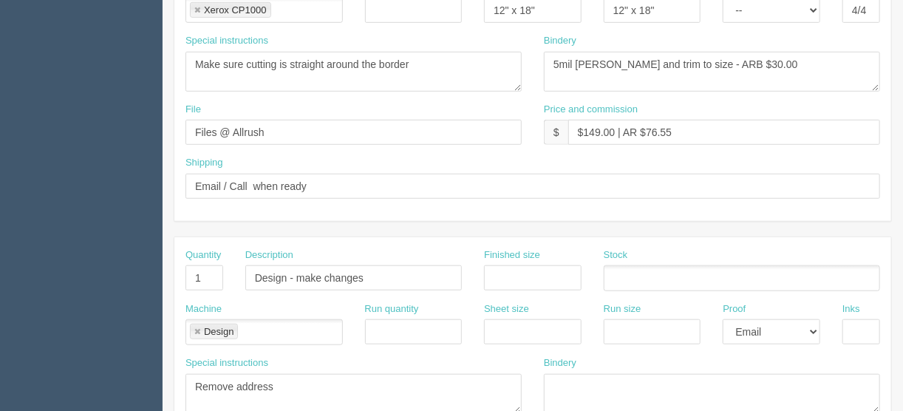
type input "Client files > [DATE] and remove address"
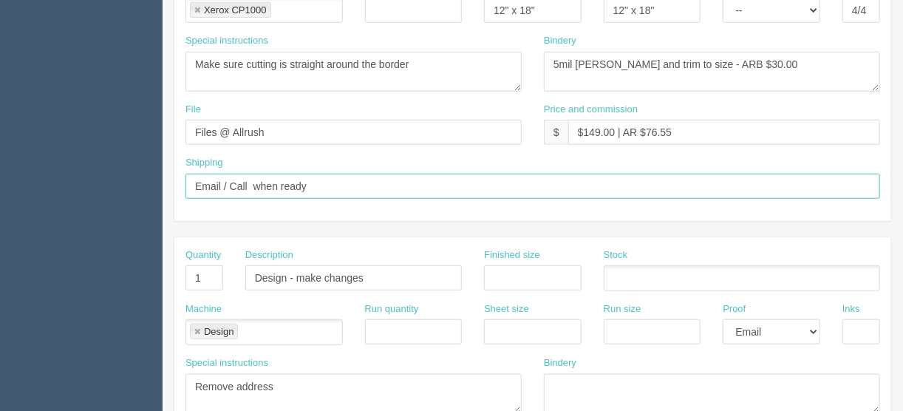
drag, startPoint x: 319, startPoint y: 183, endPoint x: 64, endPoint y: 188, distance: 254.3
click at [67, 188] on section "Dockets Estimates Customers" at bounding box center [451, 275] width 903 height 1305
type input "Call/email when ready"
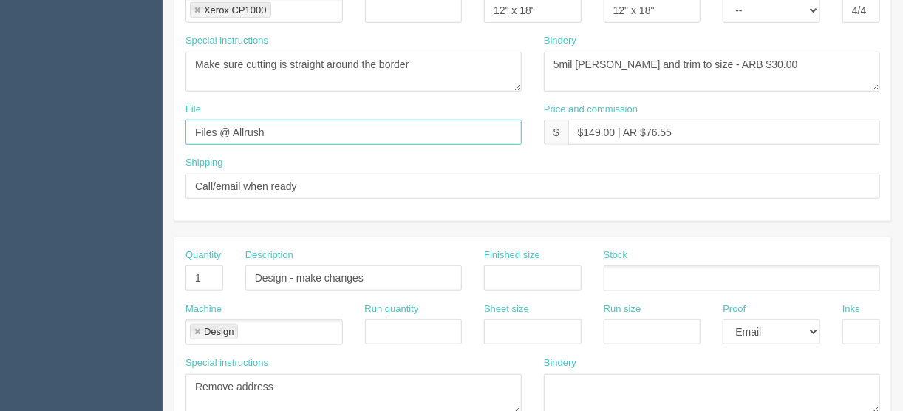
drag, startPoint x: 265, startPoint y: 128, endPoint x: 123, endPoint y: 109, distance: 143.8
click at [127, 109] on section "Dockets Estimates Customers" at bounding box center [451, 275] width 903 height 1305
type input "Client files"
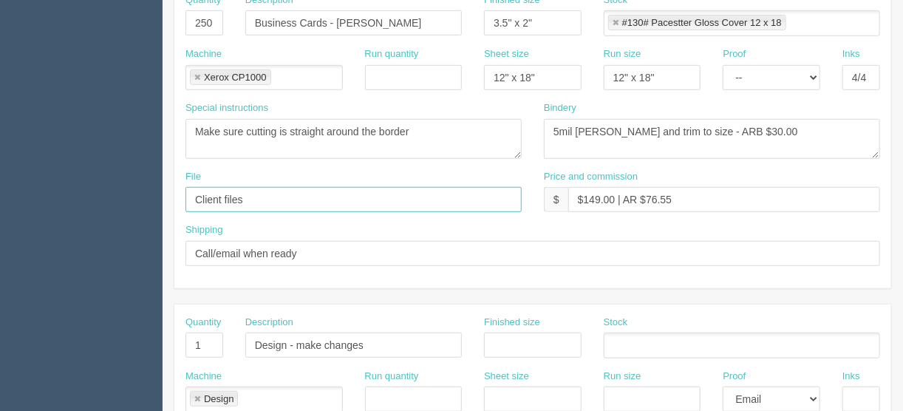
scroll to position [296, 0]
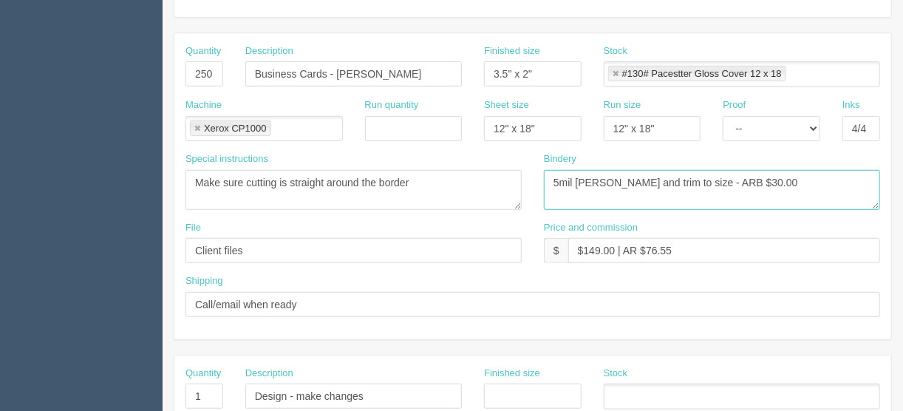
click at [581, 176] on textarea "5mil [PERSON_NAME] and trim to size - ARB $30.00" at bounding box center [712, 190] width 336 height 40
click at [619, 178] on textarea "5mil [PERSON_NAME] and trim to size - ARB $30.00" at bounding box center [712, 190] width 336 height 40
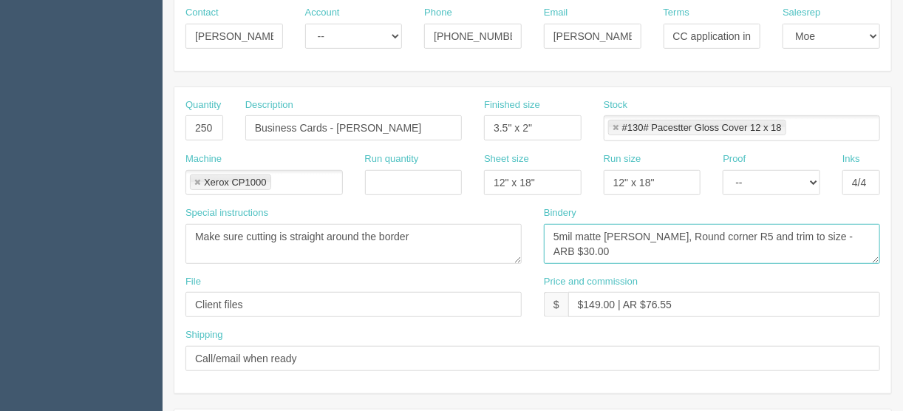
scroll to position [177, 0]
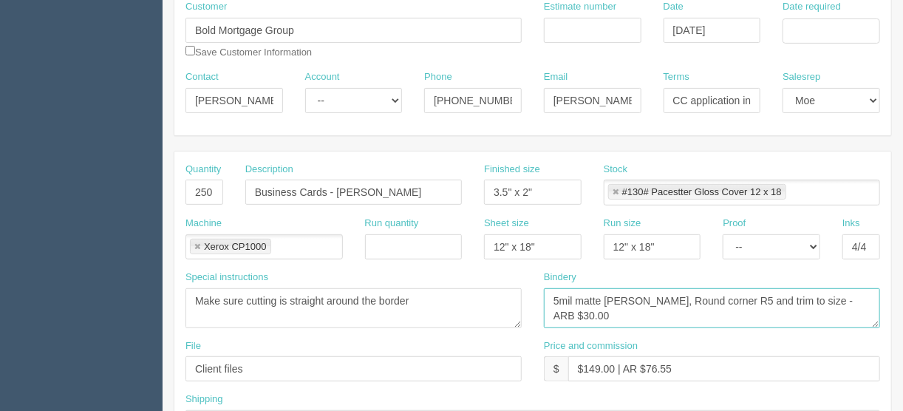
type textarea "5mil matte [PERSON_NAME], Round corner R5 and trim to size - ARB $30.00"
click at [813, 241] on select "-- Email Hard Copy" at bounding box center [772, 246] width 98 height 25
select select "Hard Copy"
click at [723, 234] on select "-- Email Hard Copy" at bounding box center [772, 246] width 98 height 25
click at [603, 28] on input "Estimate number" at bounding box center [593, 30] width 98 height 25
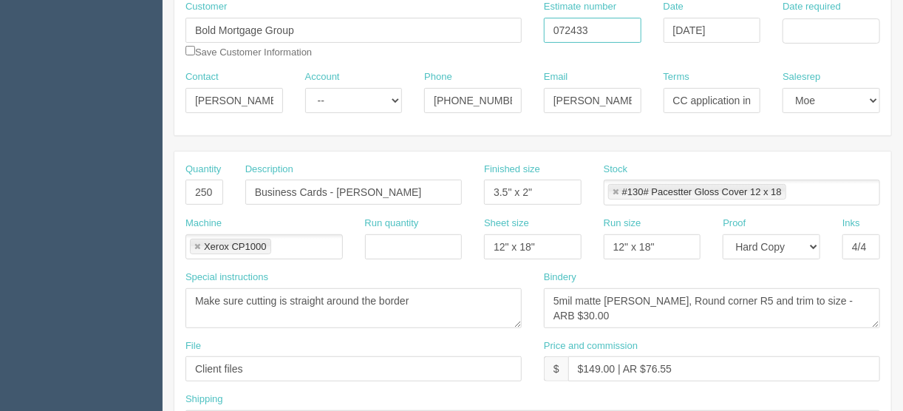
type input "072433"
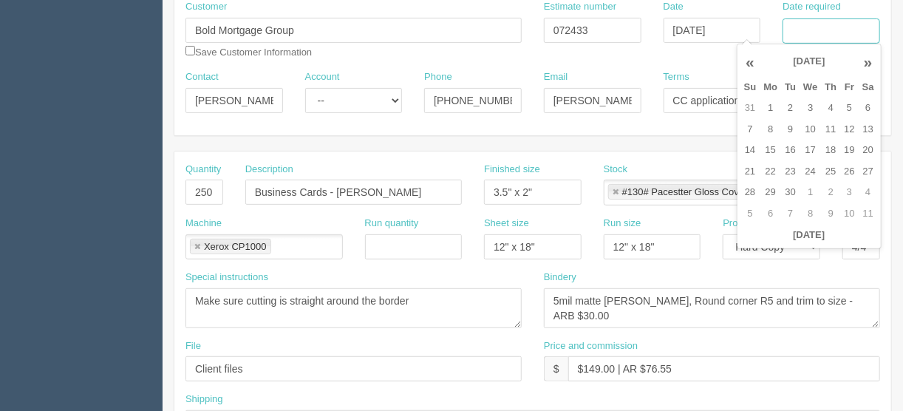
click at [816, 24] on input "Date required" at bounding box center [832, 30] width 98 height 25
click at [791, 104] on td "2" at bounding box center [790, 108] width 18 height 21
click at [845, 107] on td "5" at bounding box center [849, 108] width 18 height 21
type input "[DATE]"
click at [621, 101] on input "[PERSON_NAME][EMAIL_ADDRESS][DOMAIN_NAME]" at bounding box center [593, 100] width 98 height 25
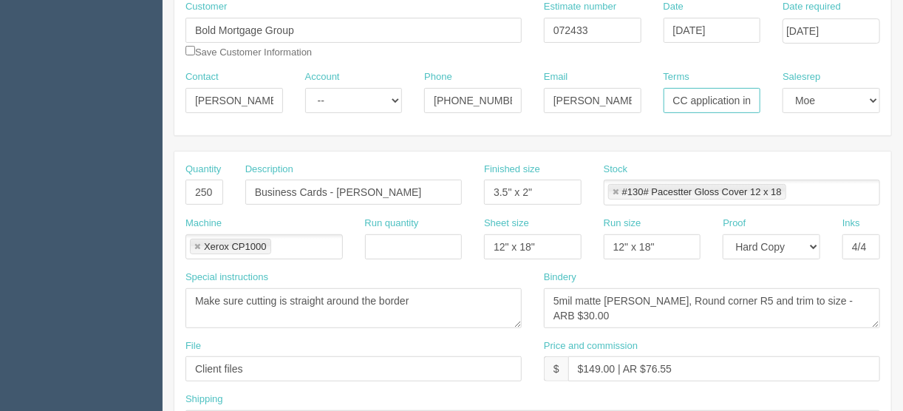
scroll to position [0, 33]
drag, startPoint x: 668, startPoint y: 98, endPoint x: 790, endPoint y: 95, distance: 122.0
click at [800, 100] on div "Contact Miranda Karl Account -- Existing Client Allrush Client Rep Client Phone…" at bounding box center [532, 97] width 717 height 54
type input "Due on receipt"
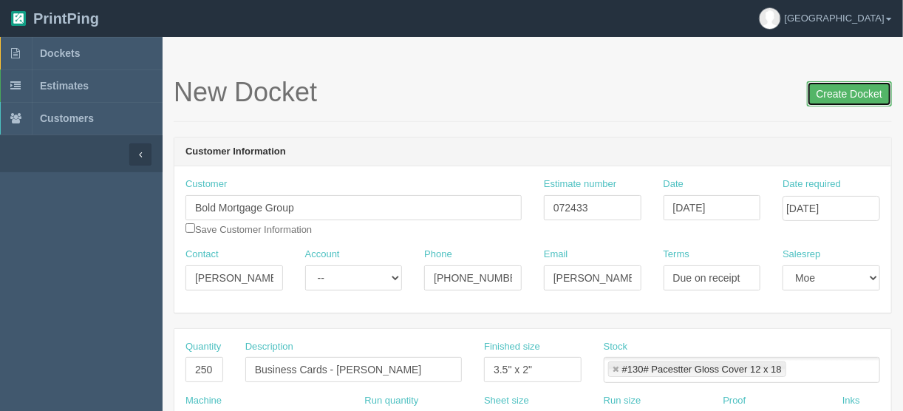
drag, startPoint x: 842, startPoint y: 92, endPoint x: 828, endPoint y: 99, distance: 15.5
click at [842, 92] on input "Create Docket" at bounding box center [849, 93] width 85 height 25
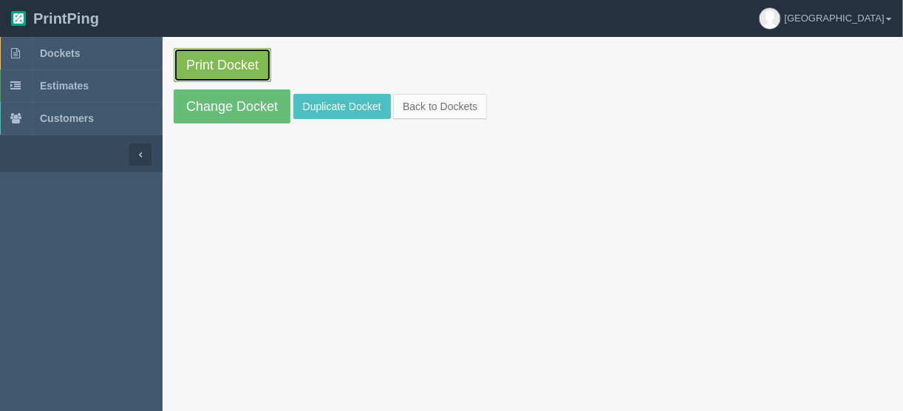
click at [220, 63] on link "Print Docket" at bounding box center [223, 65] width 98 height 34
